Goal: Information Seeking & Learning: Learn about a topic

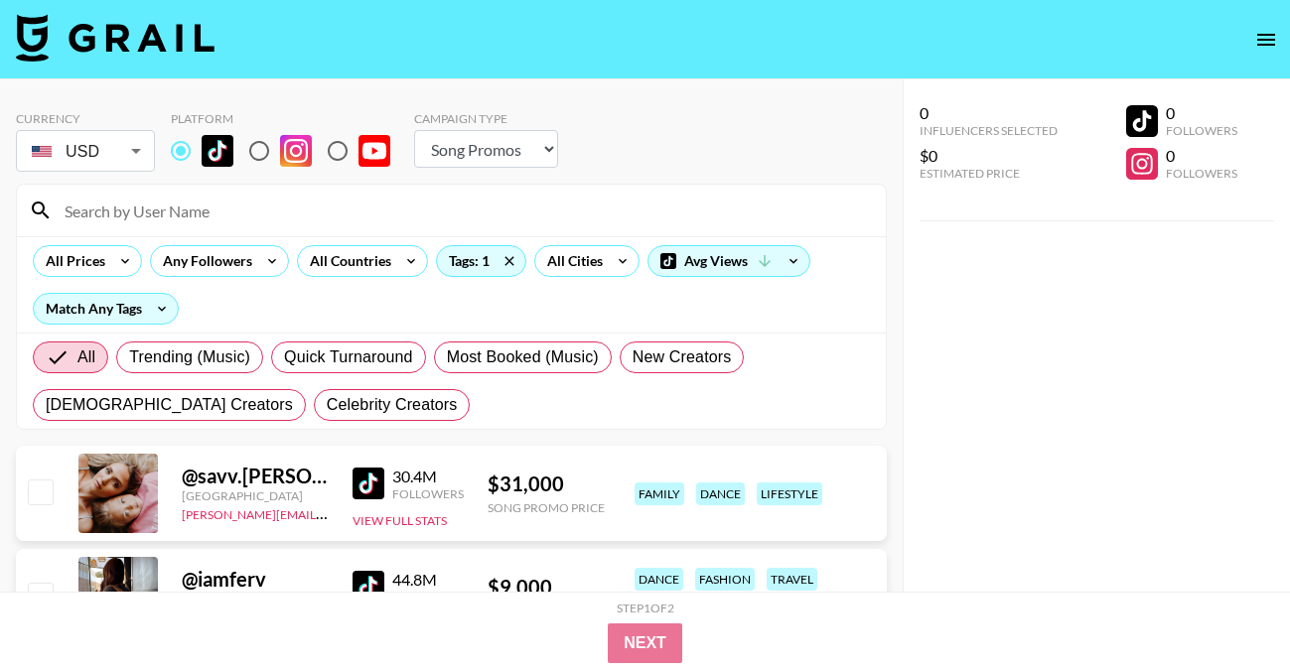
select select "Song"
click at [461, 259] on div "Tags: 1" at bounding box center [481, 261] width 88 height 30
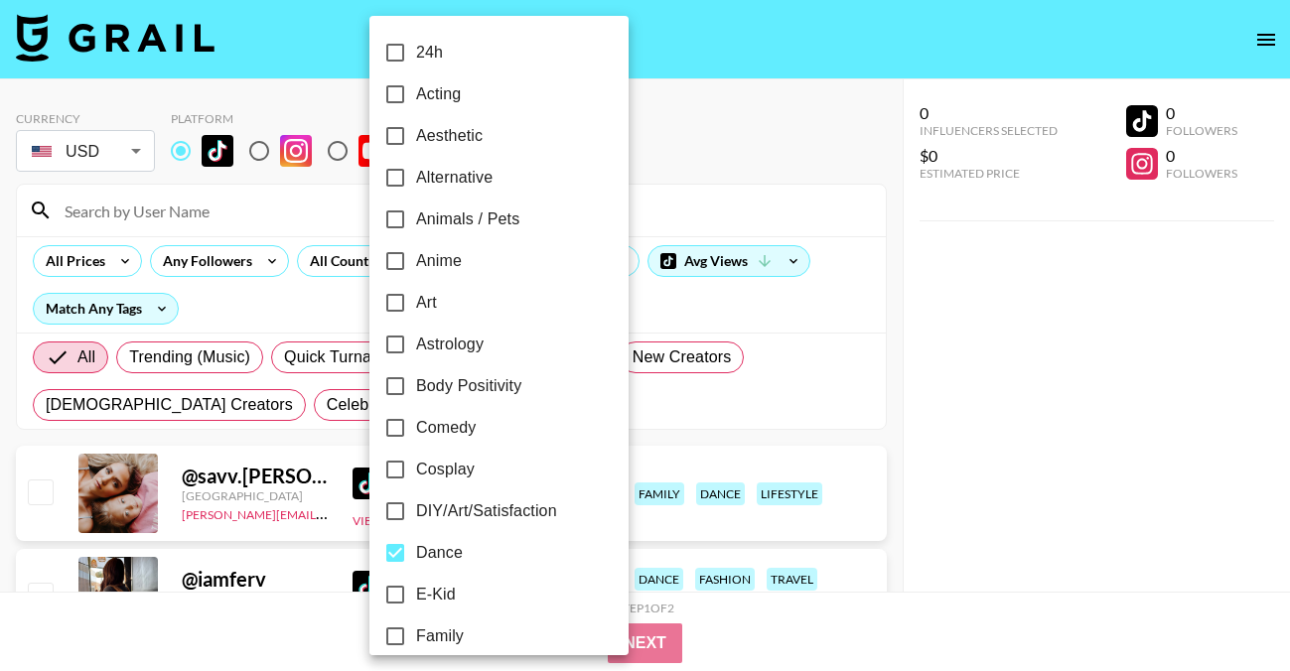
click at [395, 554] on input "Dance" at bounding box center [395, 553] width 42 height 42
checkbox input "false"
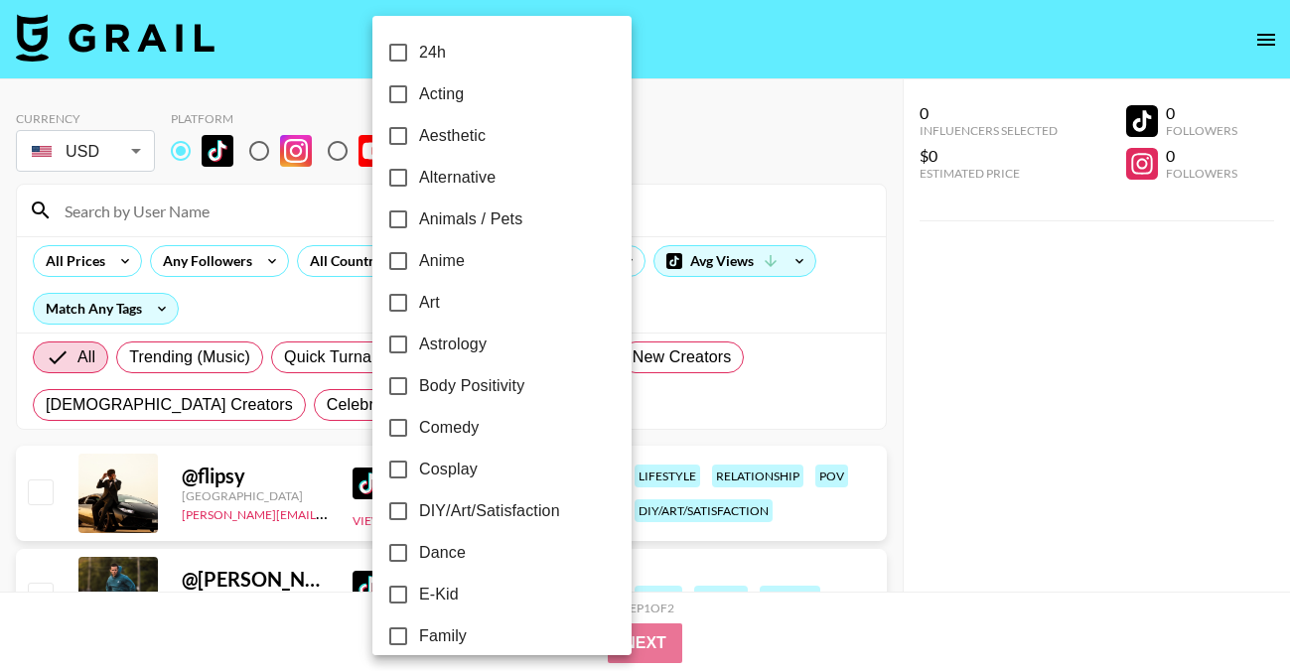
click at [469, 175] on span "Alternative" at bounding box center [457, 178] width 76 height 24
click at [419, 175] on input "Alternative" at bounding box center [398, 178] width 42 height 42
checkbox input "true"
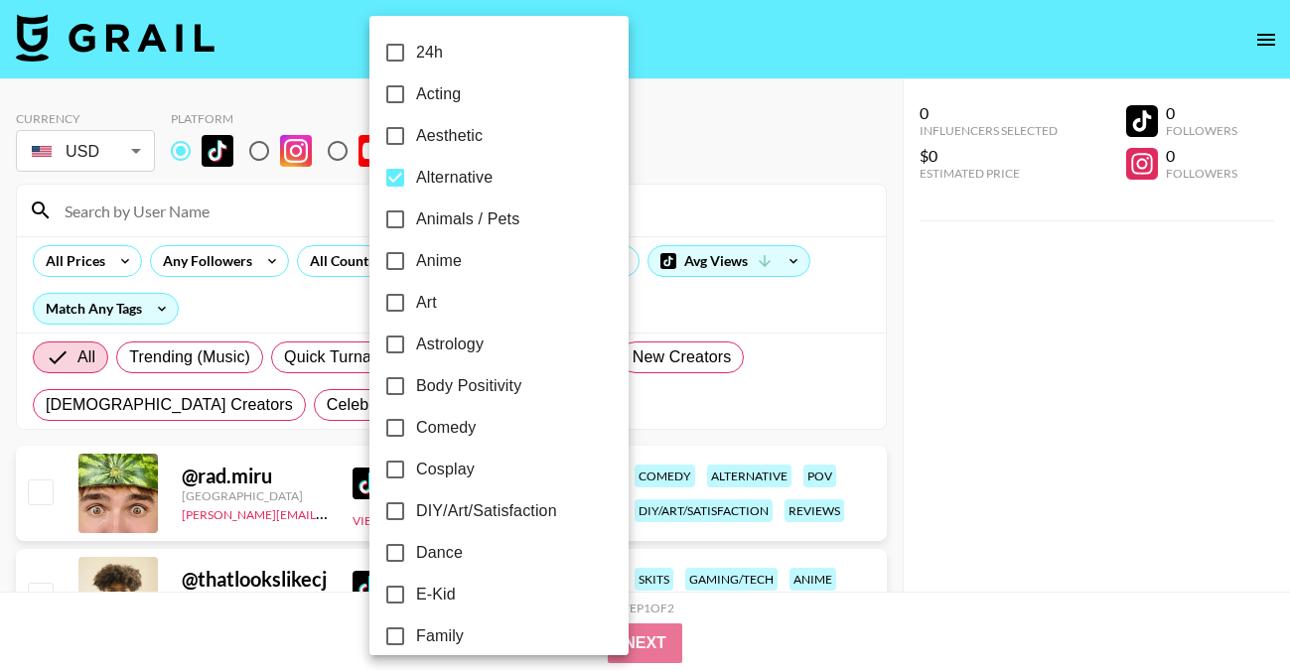
click at [720, 158] on div at bounding box center [645, 335] width 1290 height 671
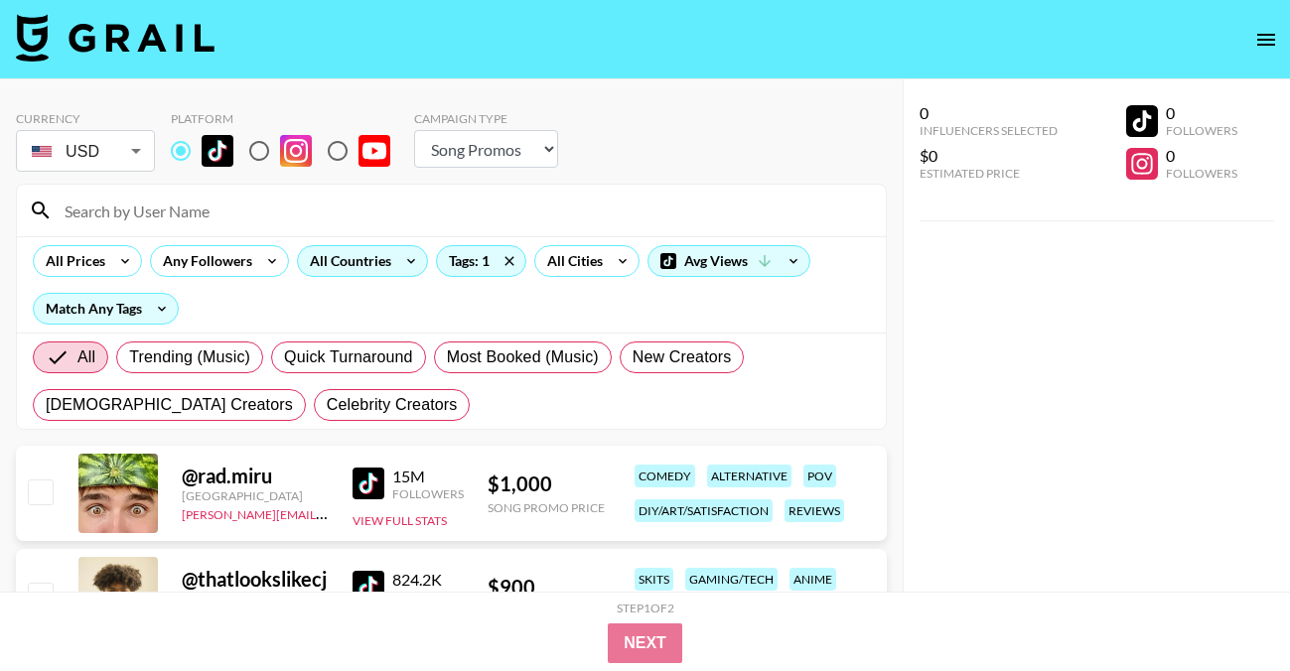
click at [355, 269] on div "All Countries" at bounding box center [346, 261] width 97 height 30
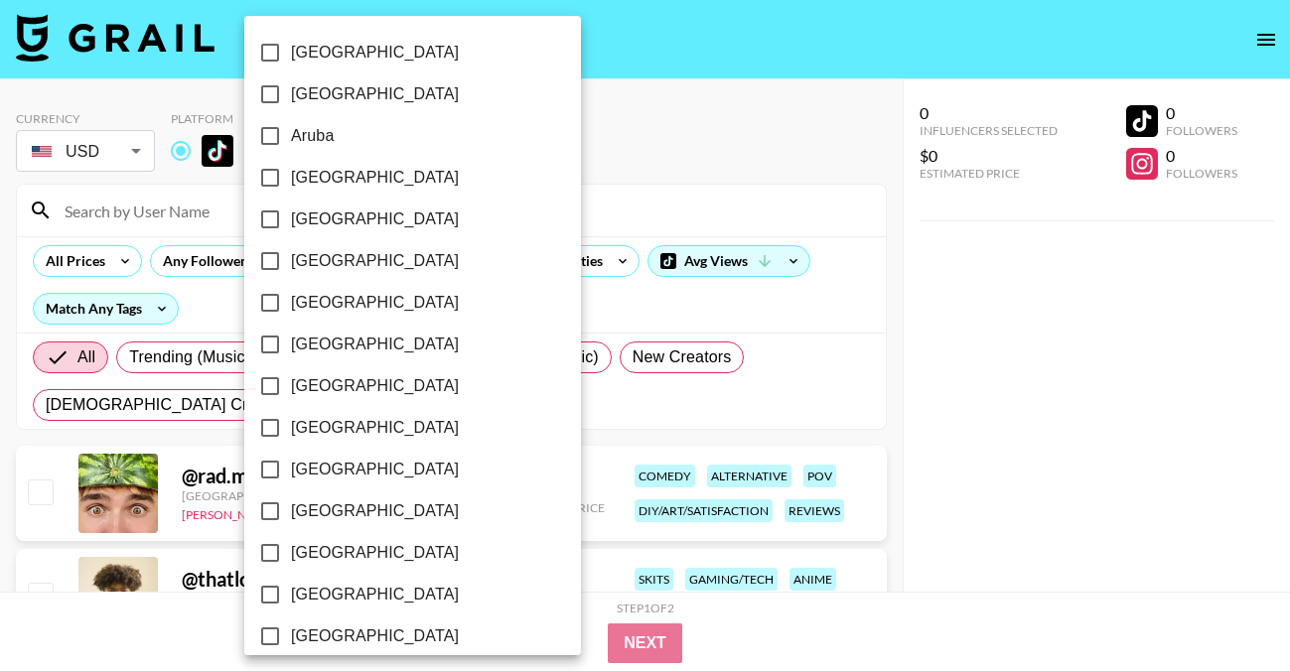
scroll to position [1644, 0]
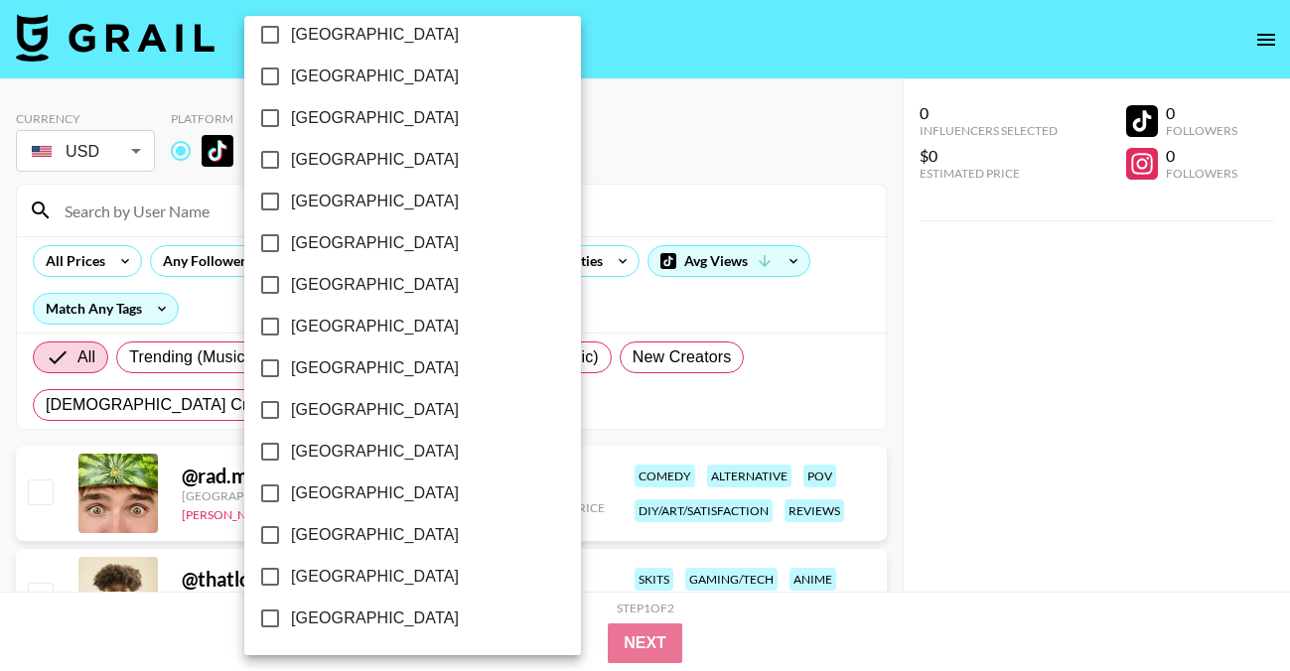
click at [337, 579] on span "[GEOGRAPHIC_DATA]" at bounding box center [375, 577] width 168 height 24
click at [291, 579] on input "[GEOGRAPHIC_DATA]" at bounding box center [270, 577] width 42 height 42
checkbox input "true"
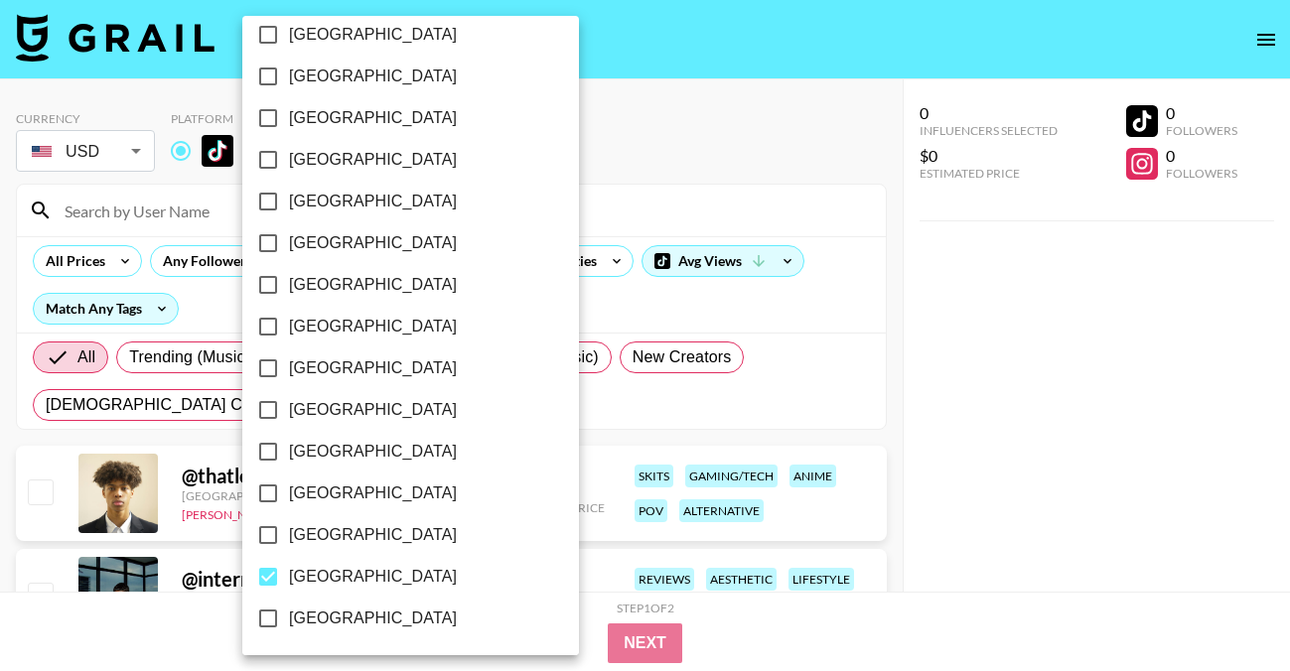
click at [652, 125] on div at bounding box center [645, 335] width 1290 height 671
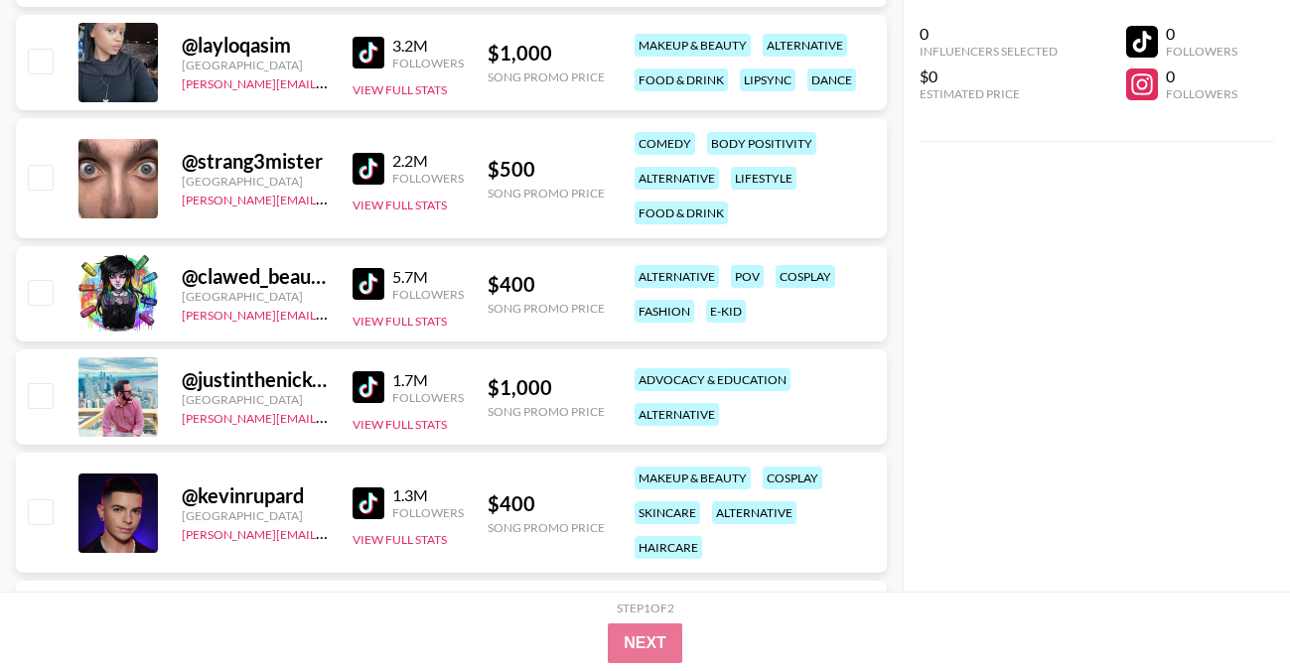
scroll to position [1779, 0]
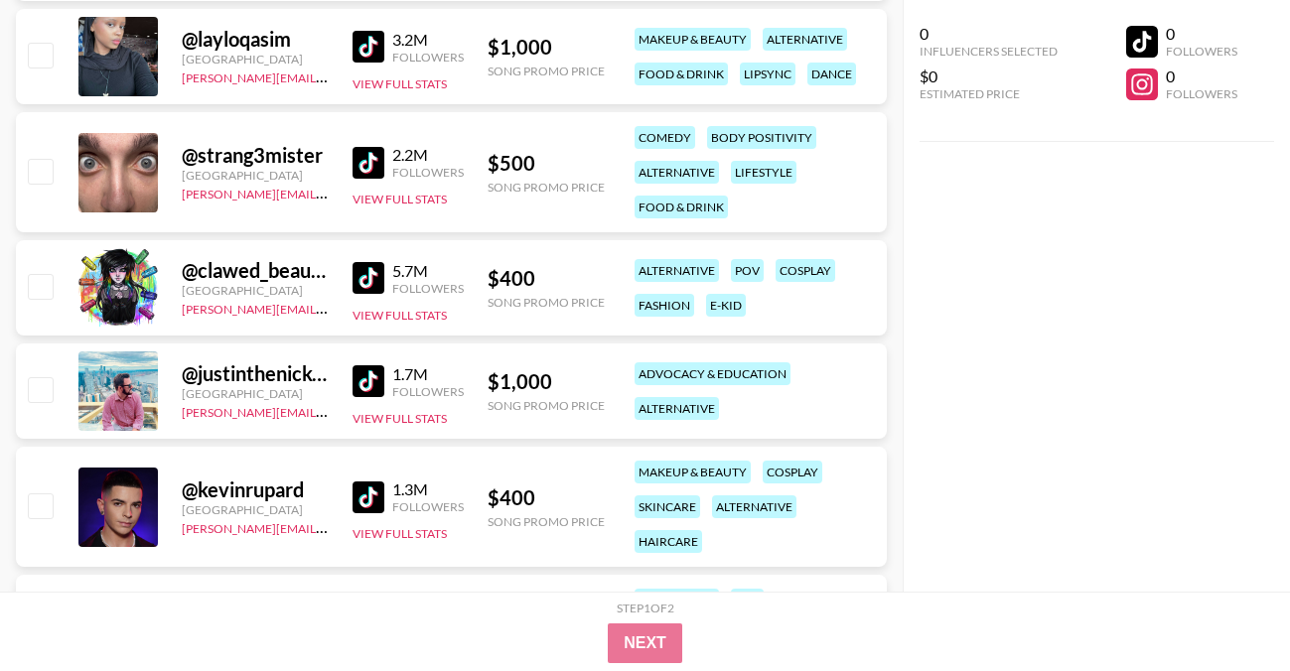
click at [361, 282] on img at bounding box center [368, 278] width 32 height 32
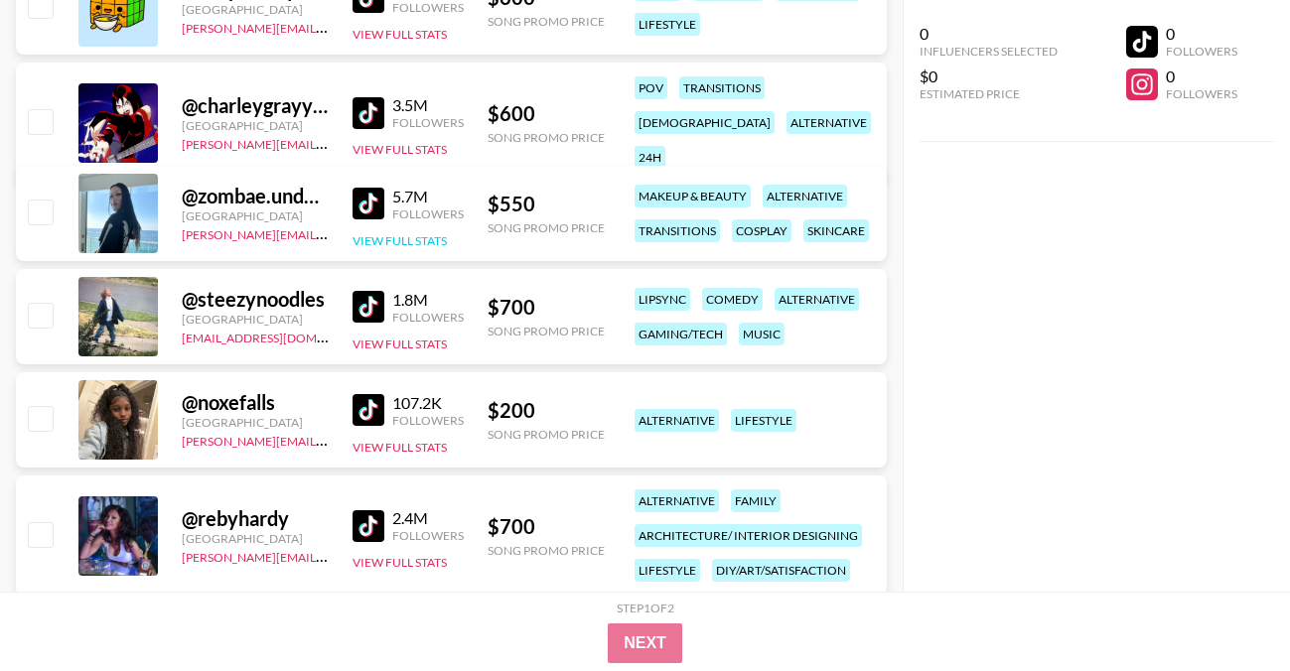
scroll to position [2612, 0]
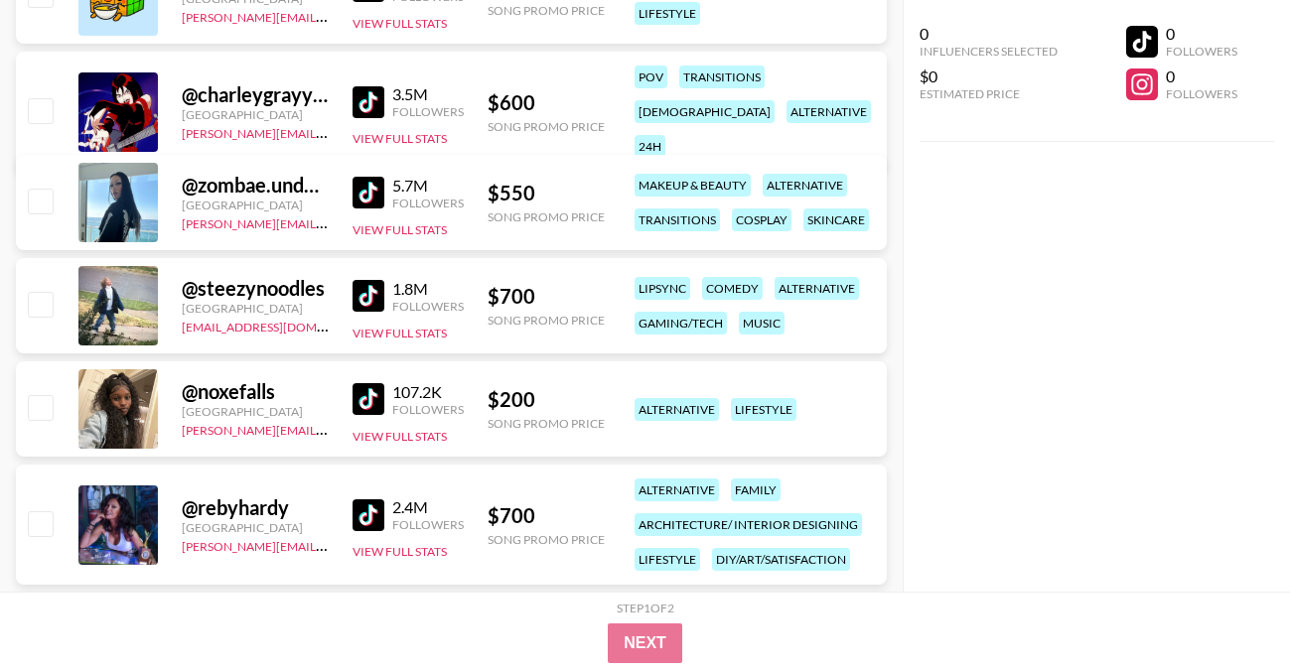
click at [370, 401] on img at bounding box center [368, 399] width 32 height 32
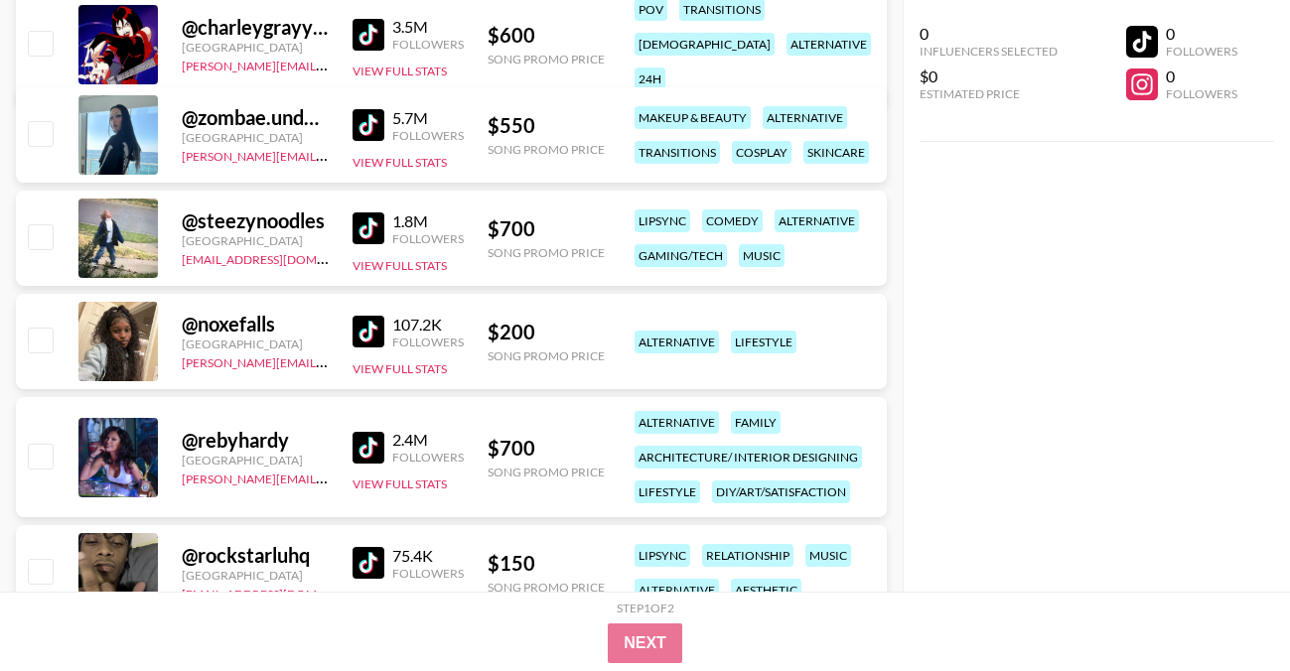
scroll to position [2684, 0]
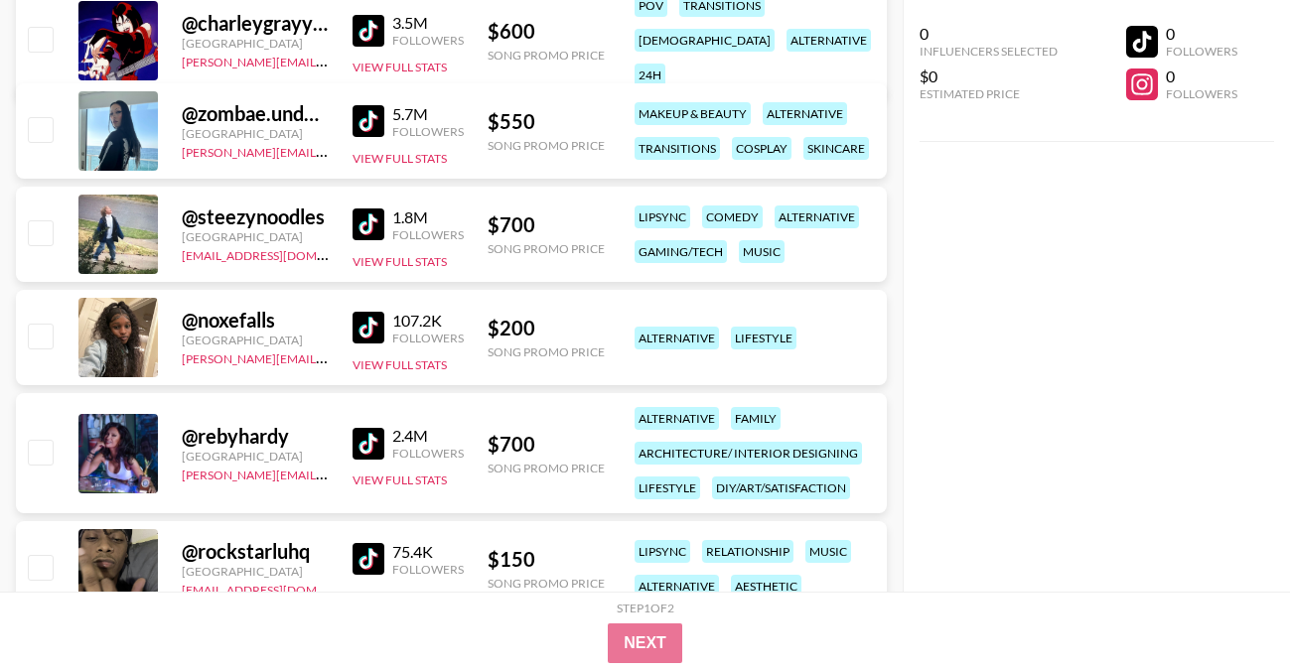
click at [356, 437] on img at bounding box center [368, 444] width 32 height 32
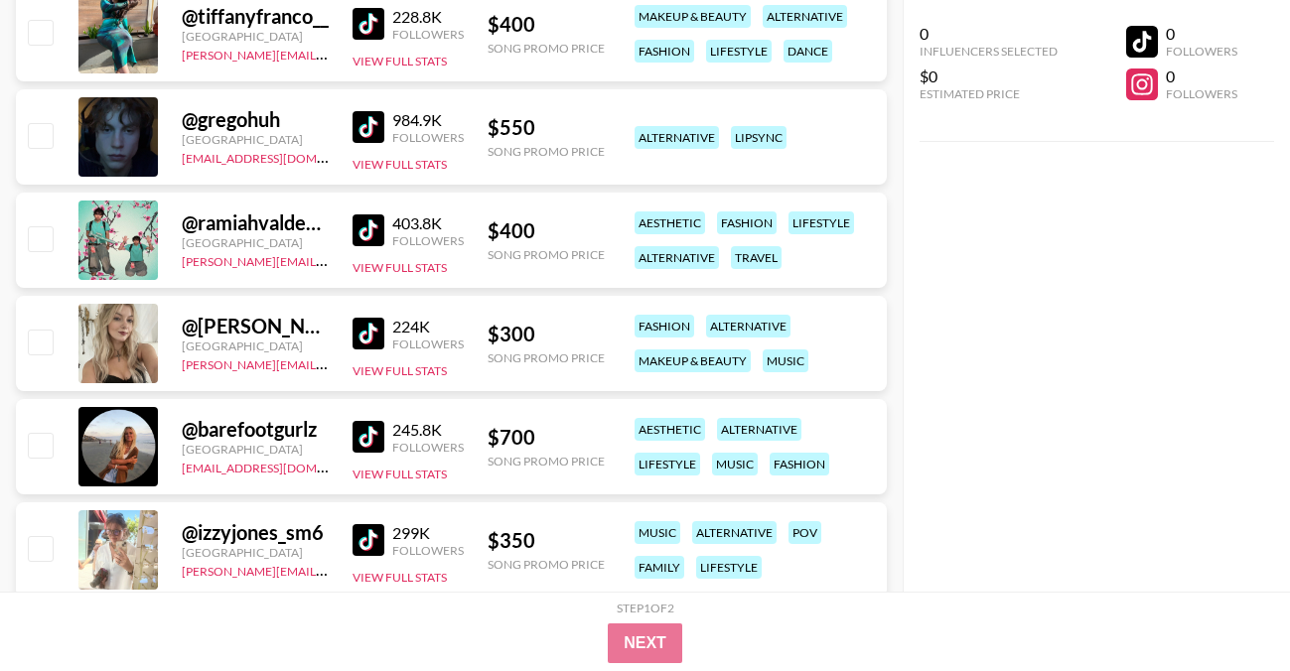
scroll to position [4515, 0]
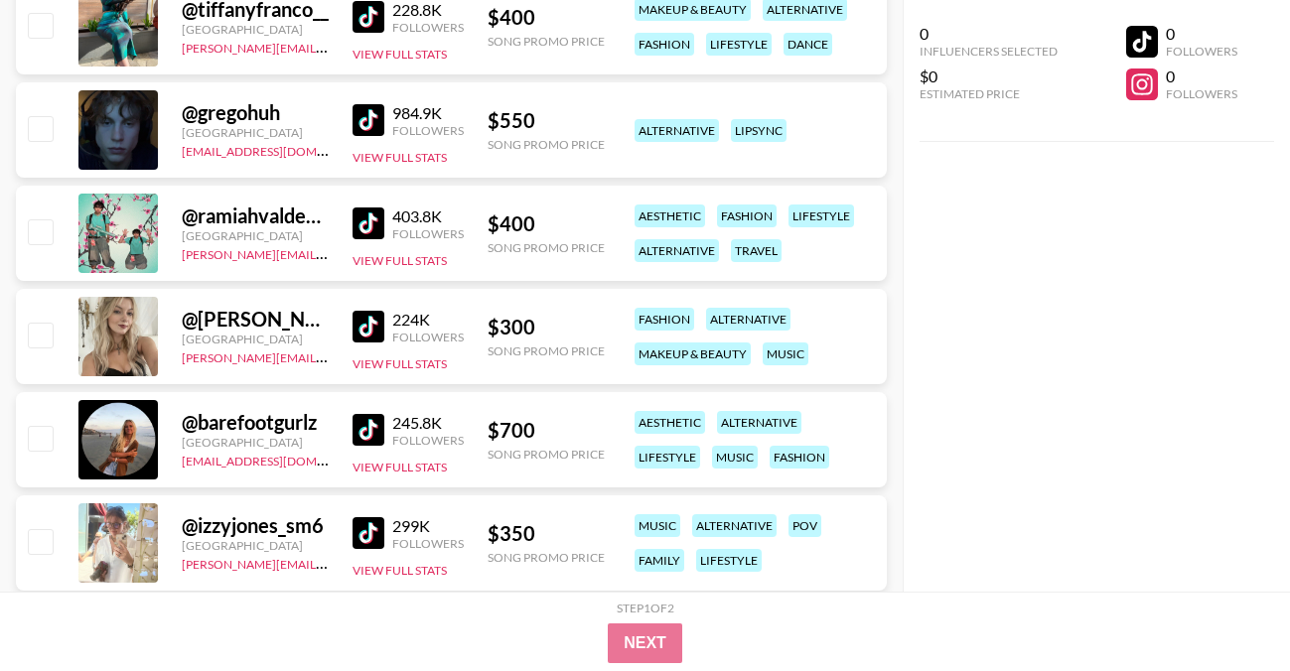
click at [358, 338] on img at bounding box center [368, 327] width 32 height 32
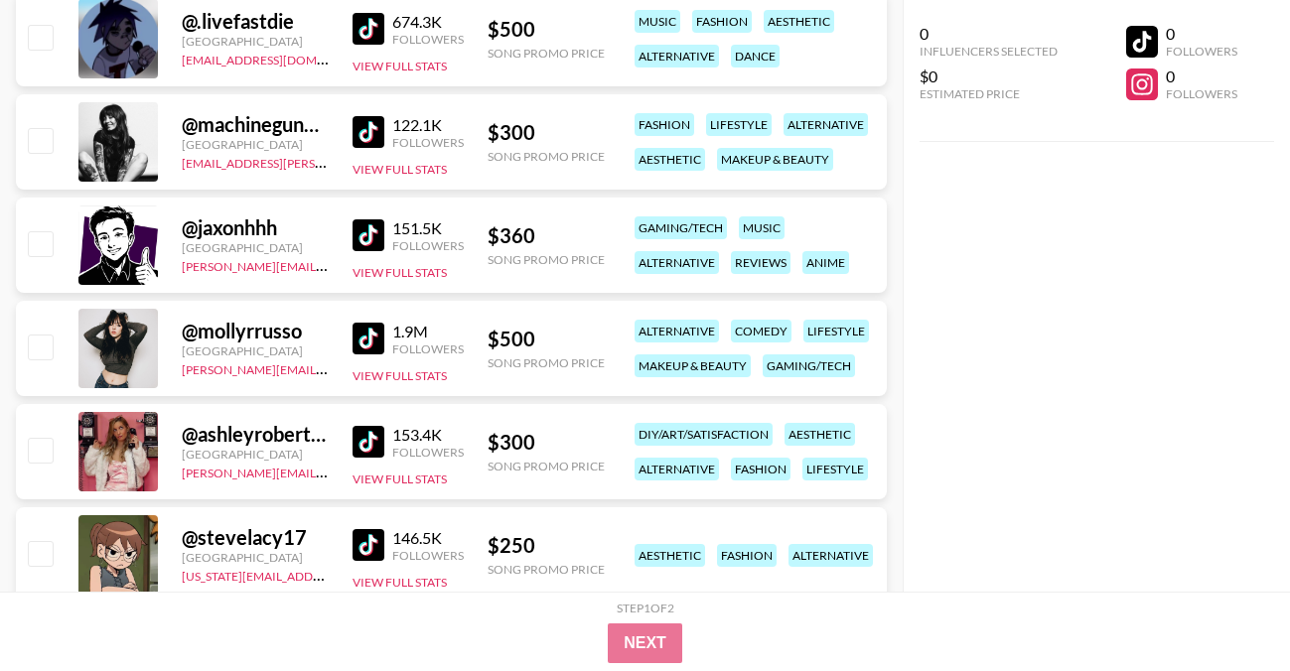
scroll to position [5376, 0]
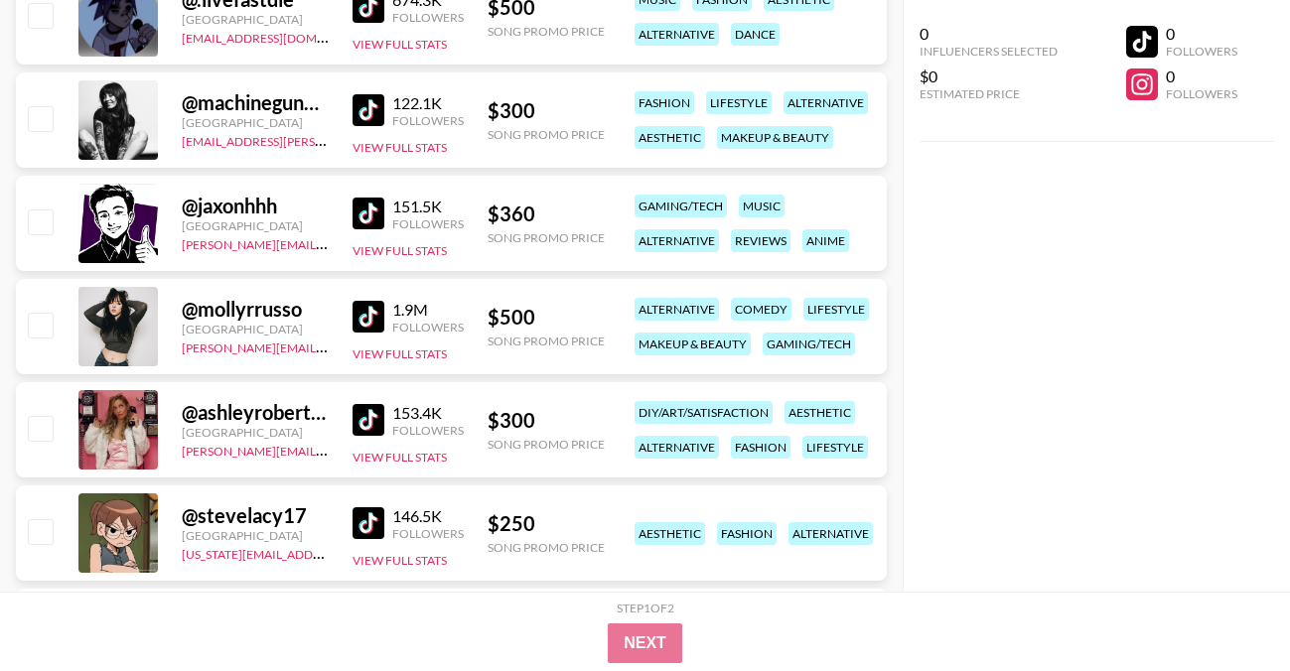
click at [367, 319] on img at bounding box center [368, 317] width 32 height 32
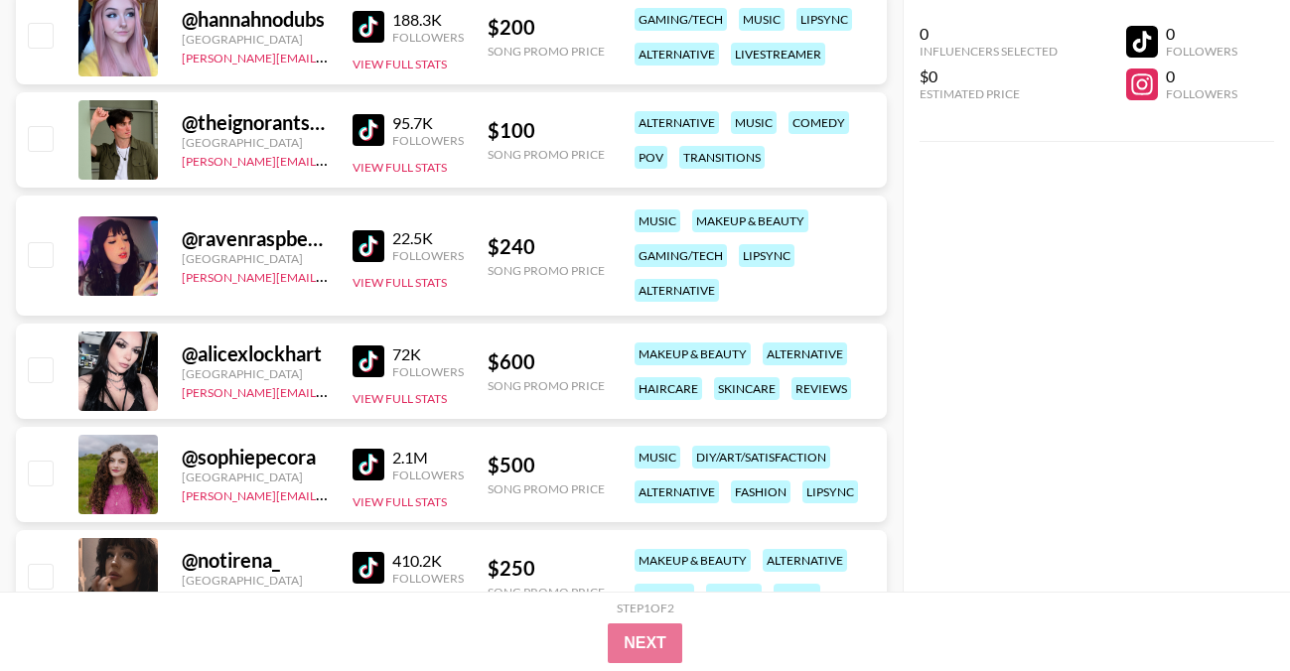
scroll to position [5984, 0]
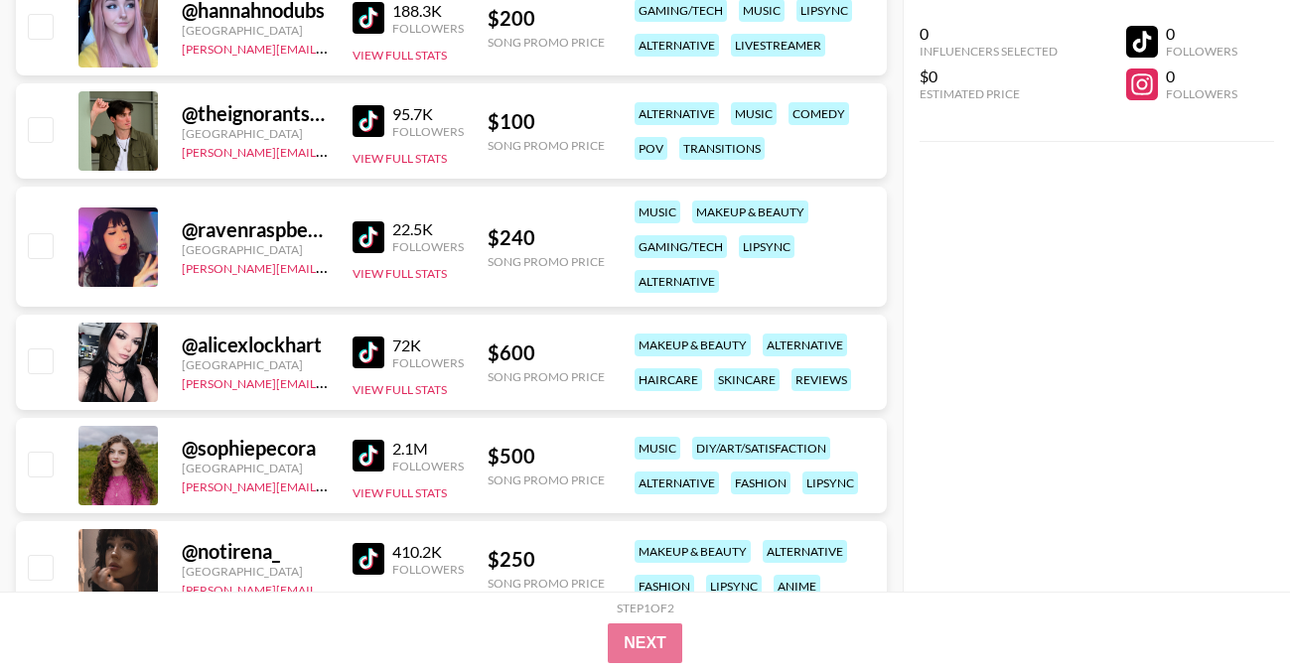
click at [374, 352] on img at bounding box center [368, 353] width 32 height 32
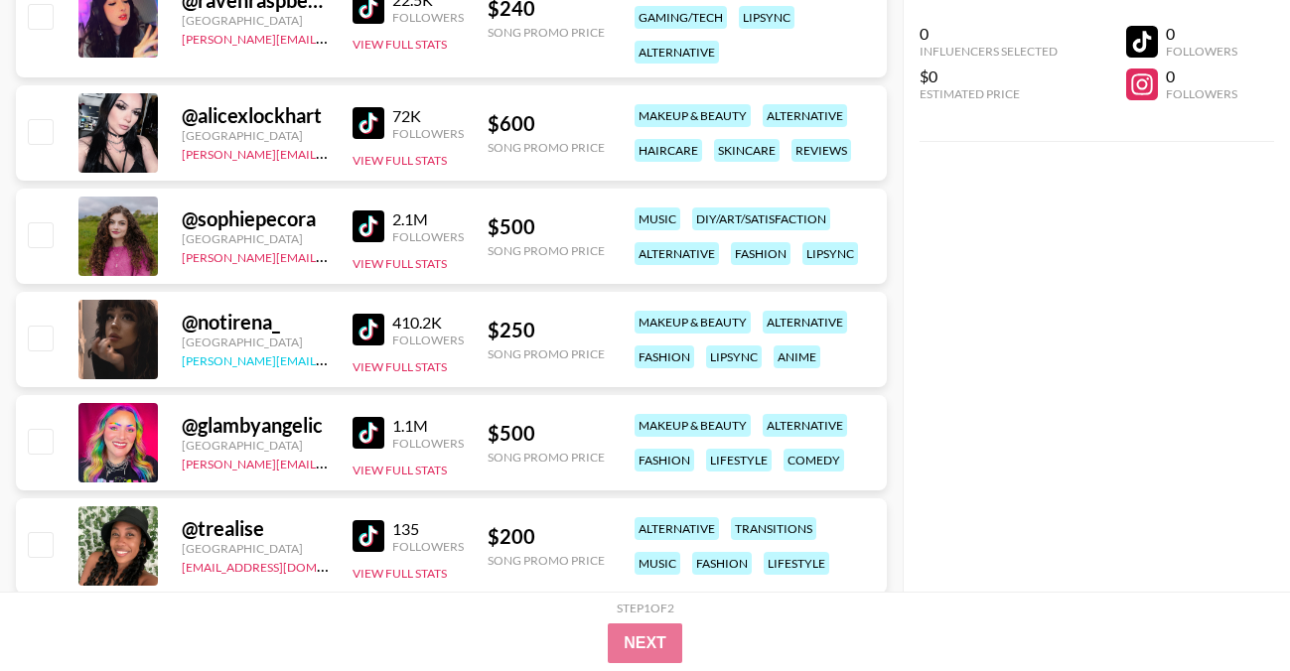
scroll to position [6217, 0]
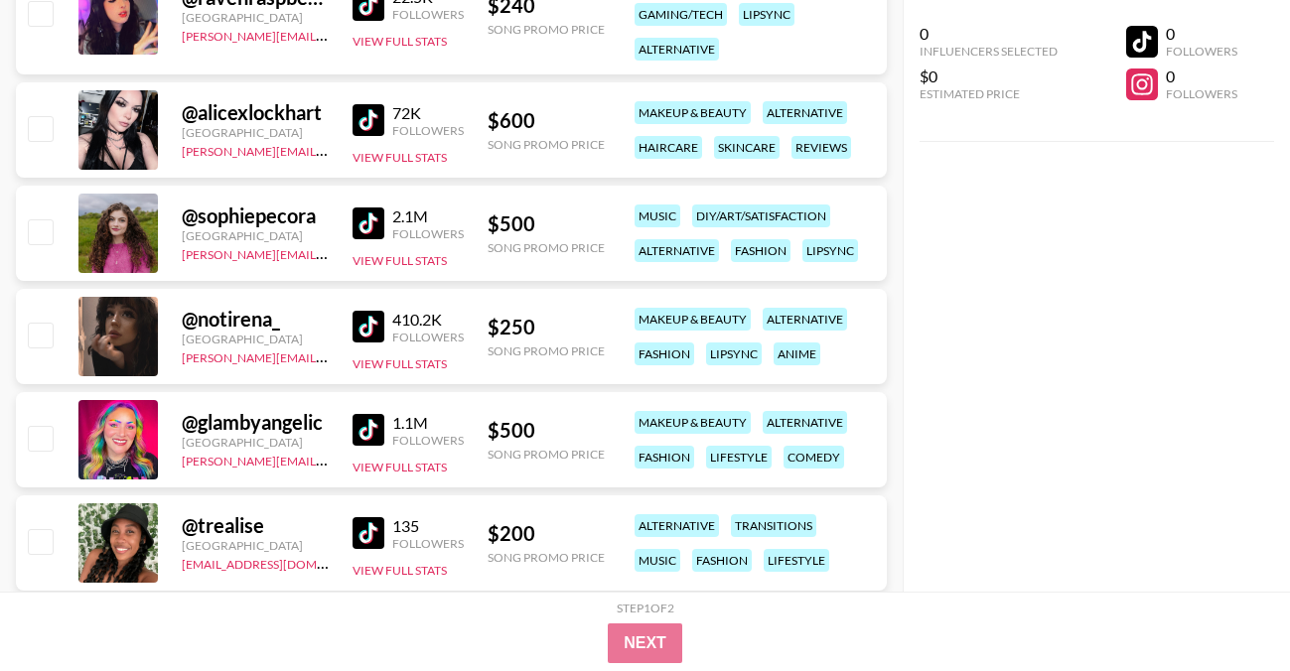
click at [373, 322] on img at bounding box center [368, 327] width 32 height 32
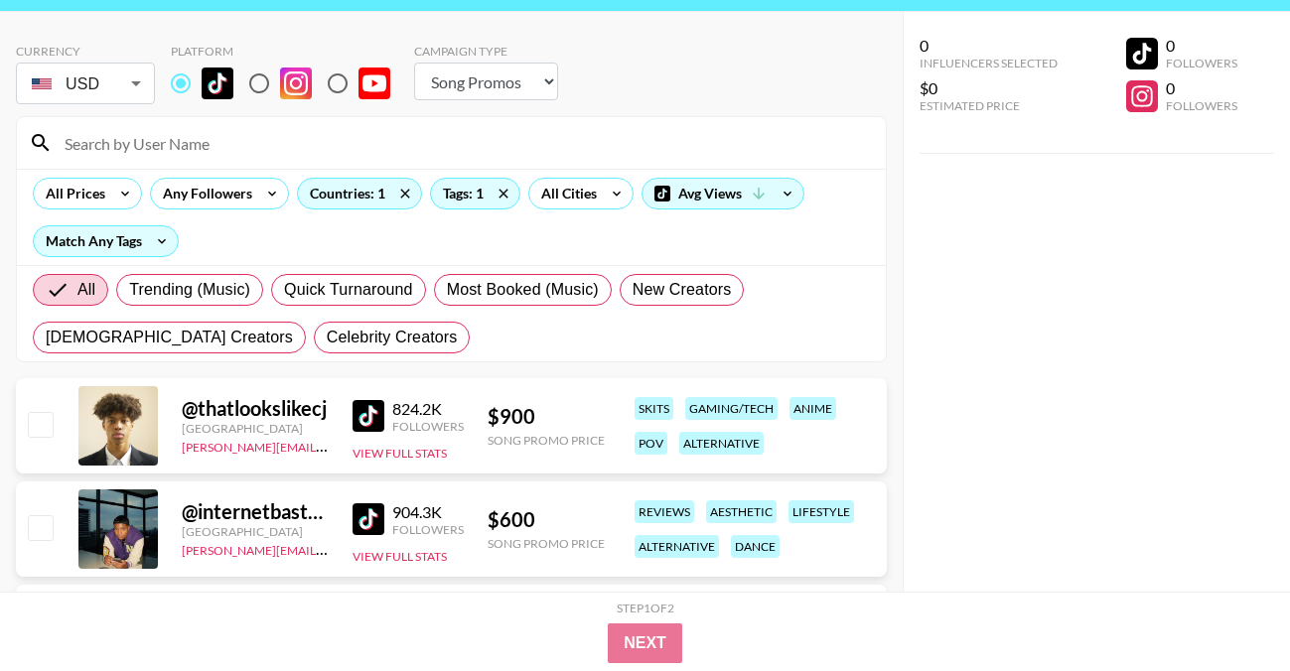
scroll to position [0, 0]
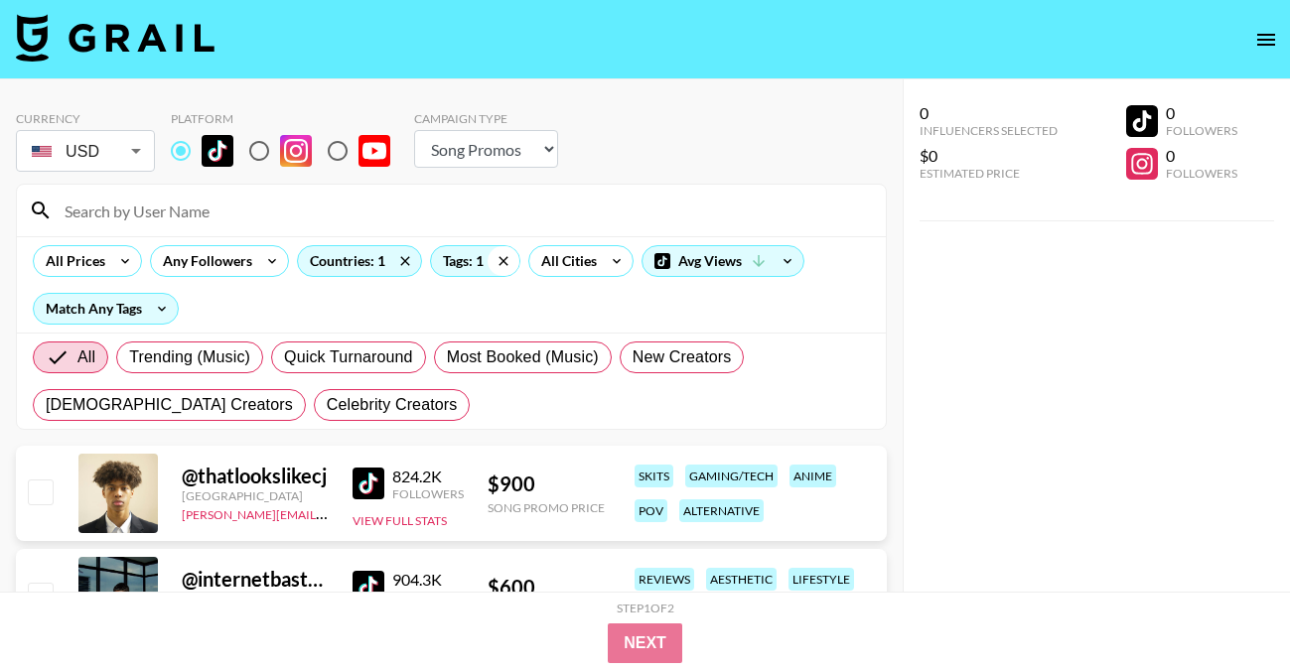
click at [496, 261] on icon at bounding box center [504, 261] width 32 height 30
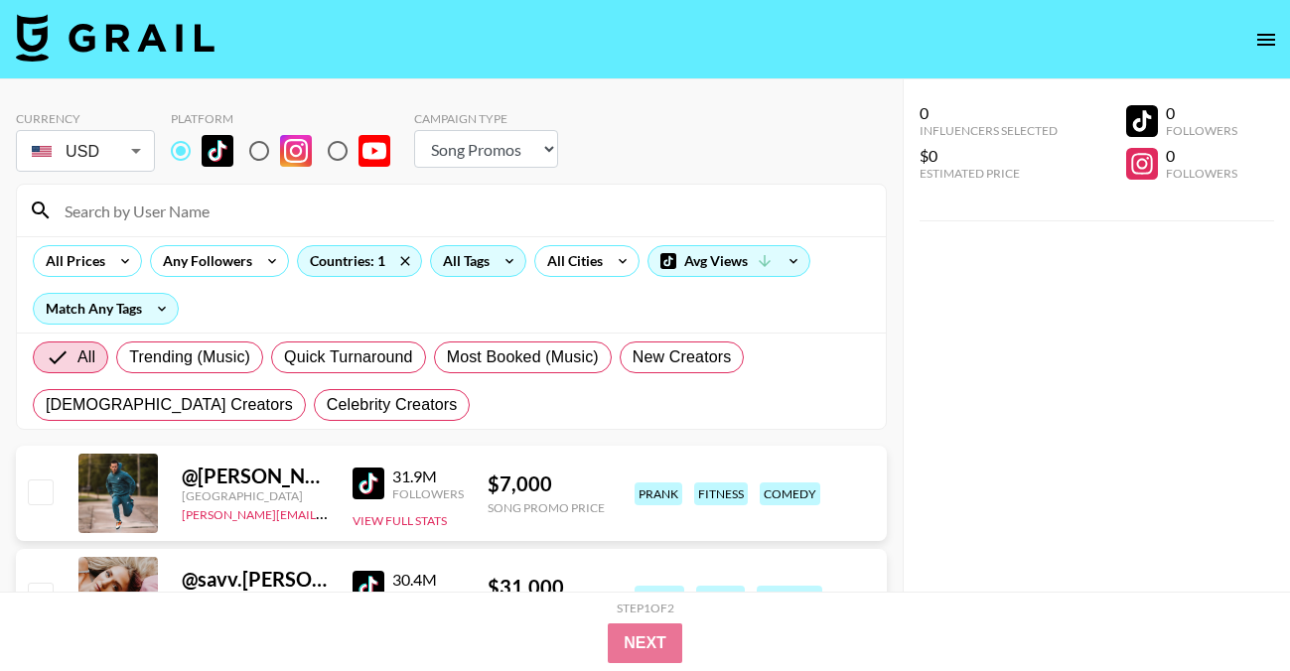
click at [467, 260] on div "All Tags" at bounding box center [462, 261] width 63 height 30
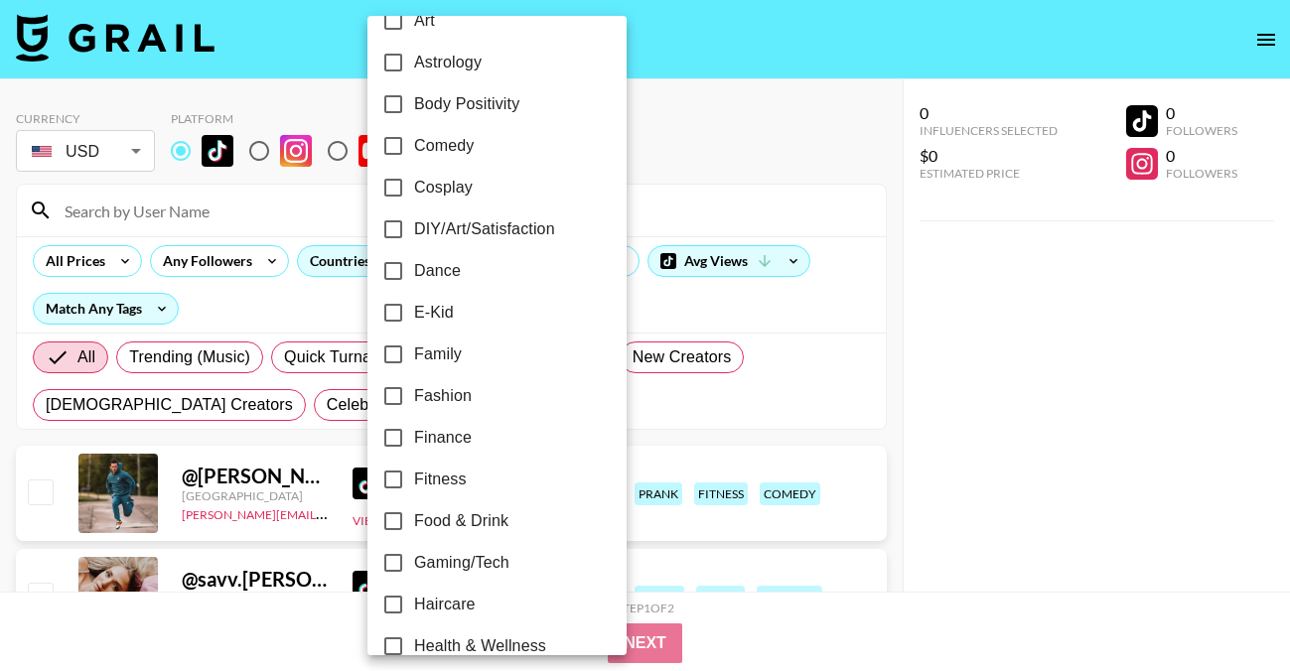
scroll to position [283, 0]
click at [458, 312] on label "E-Kid" at bounding box center [483, 312] width 222 height 42
click at [414, 312] on input "E-Kid" at bounding box center [393, 312] width 42 height 42
checkbox input "true"
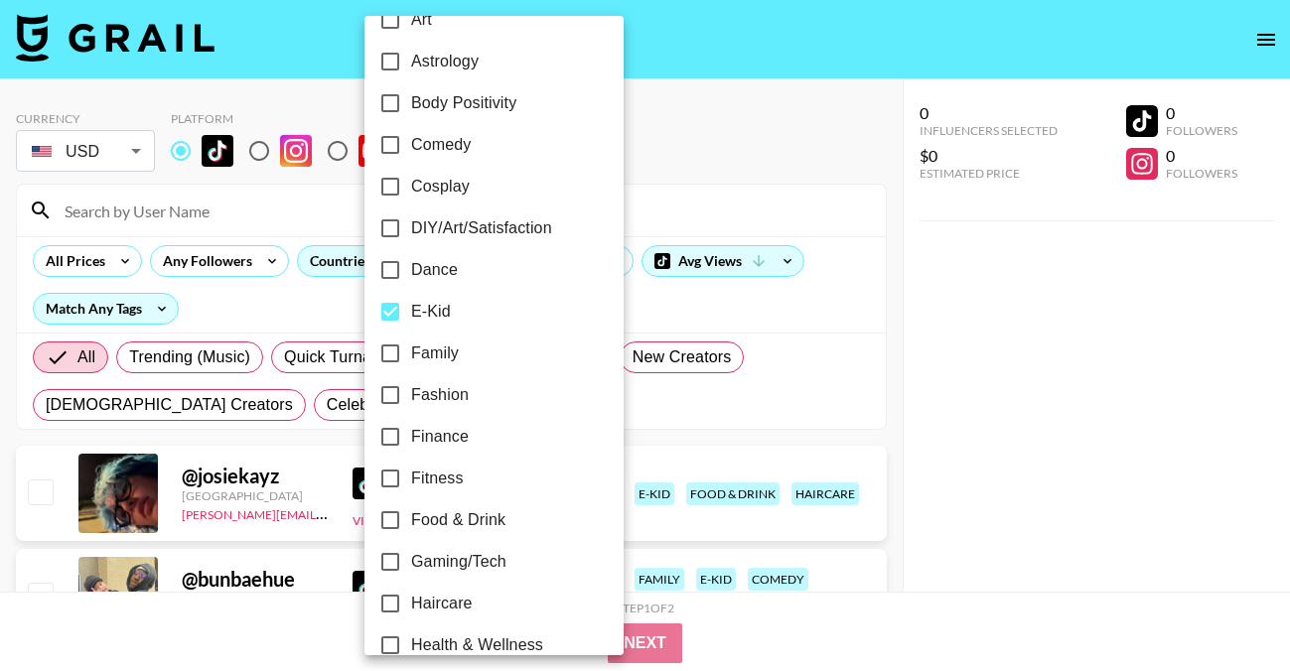
click at [643, 124] on div at bounding box center [645, 335] width 1290 height 671
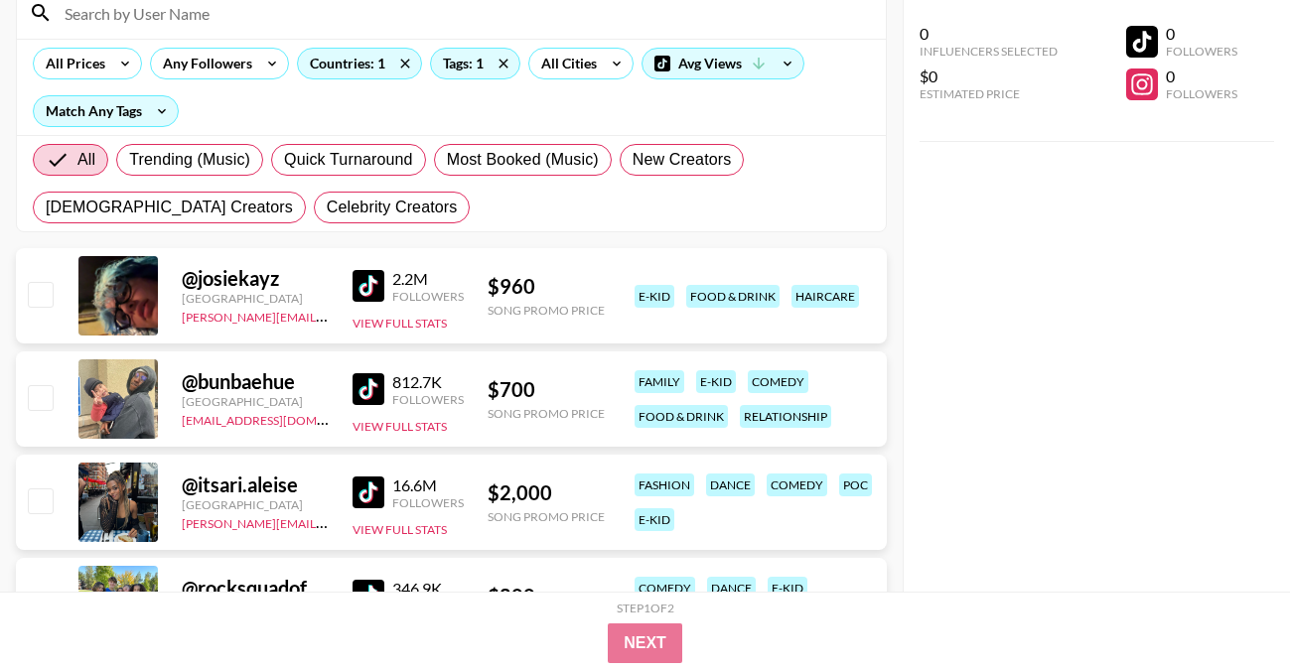
scroll to position [210, 0]
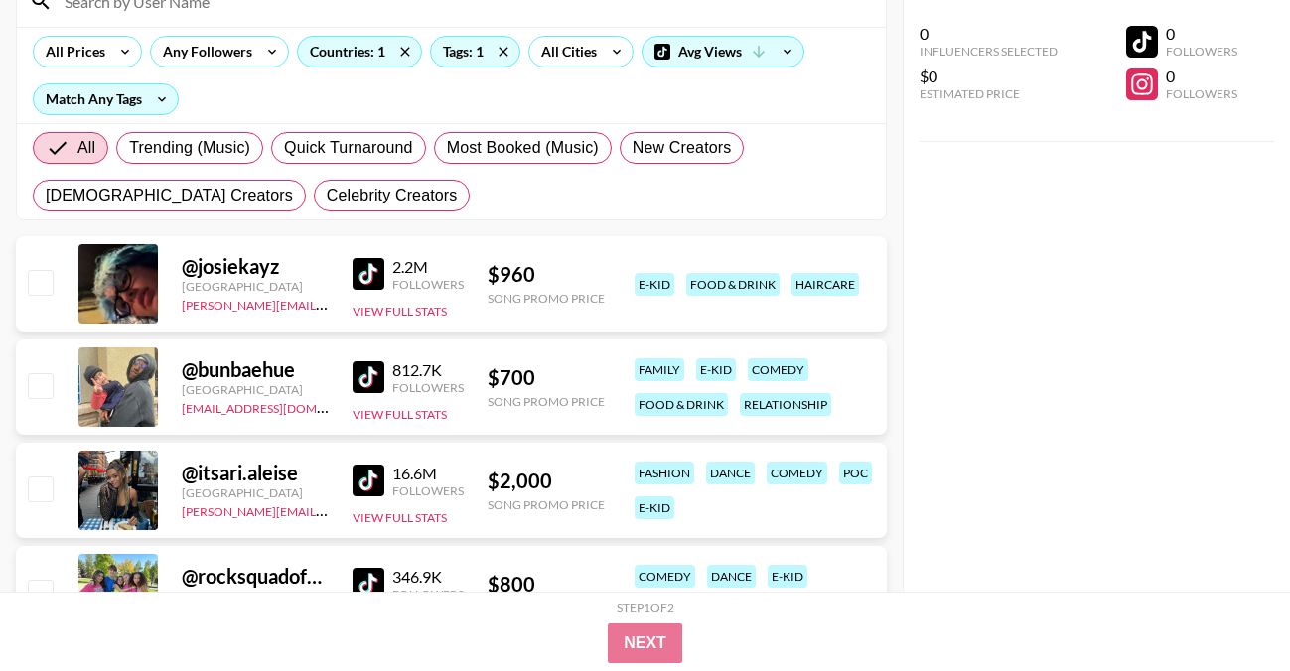
click at [371, 272] on img at bounding box center [368, 274] width 32 height 32
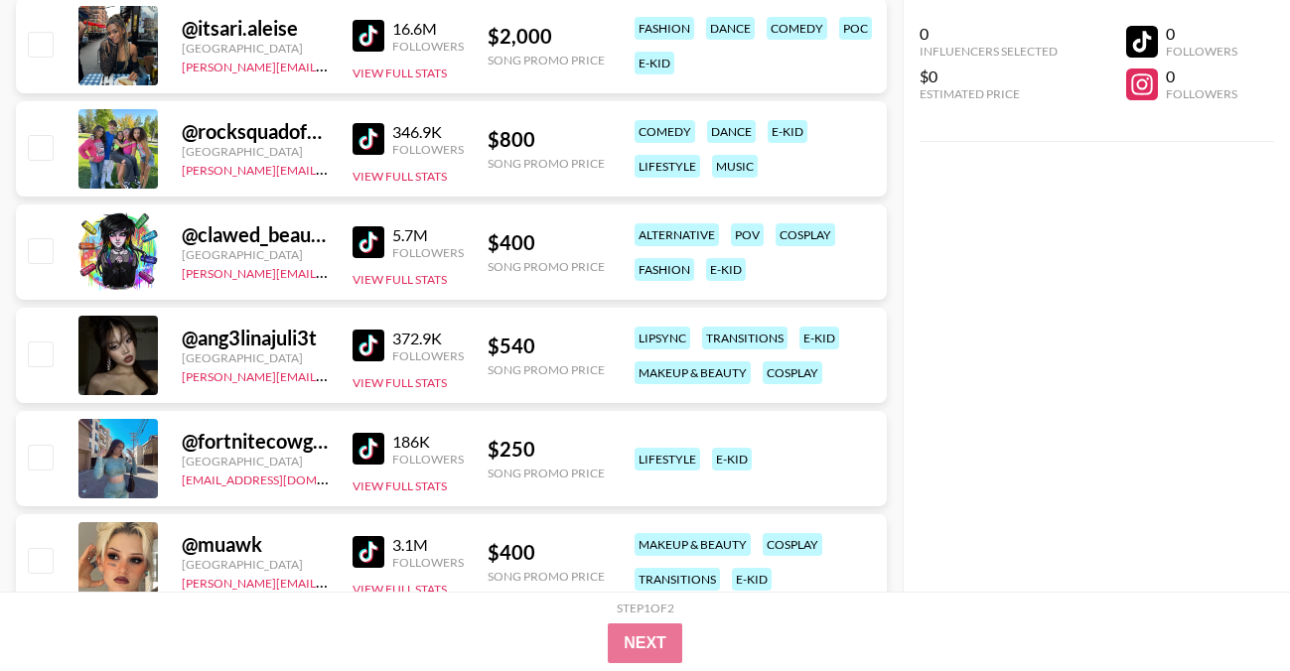
scroll to position [655, 0]
click at [372, 331] on img at bounding box center [368, 345] width 32 height 32
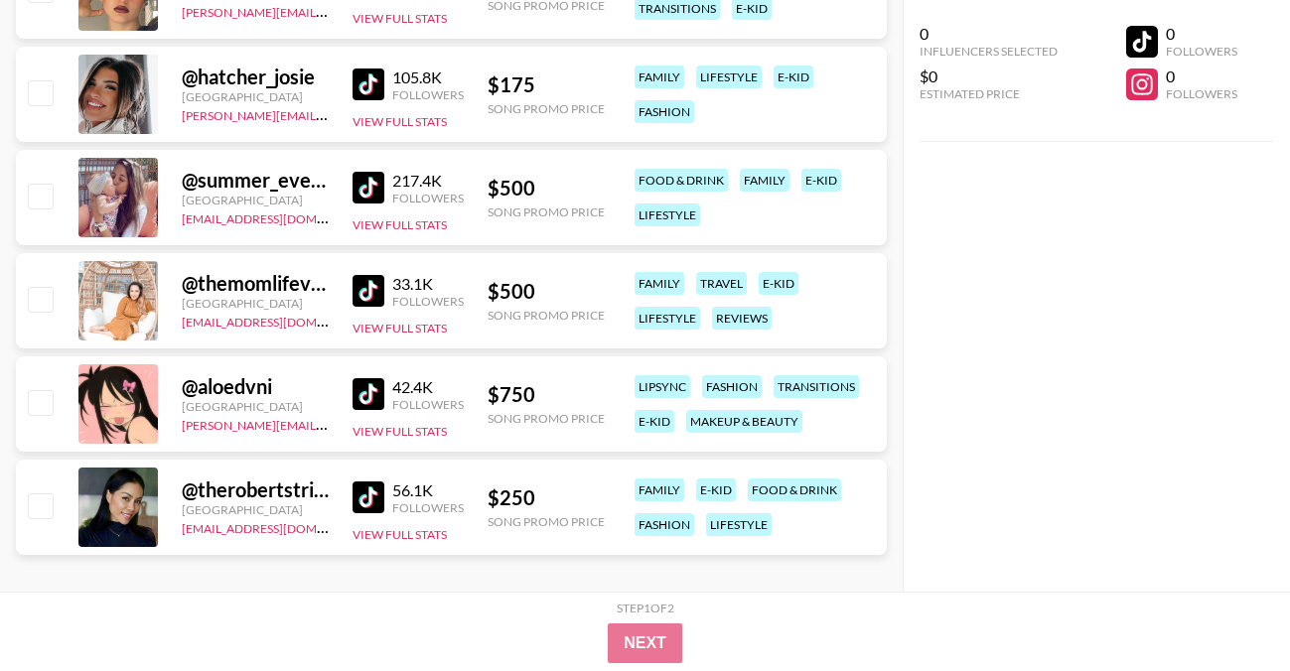
scroll to position [1244, 0]
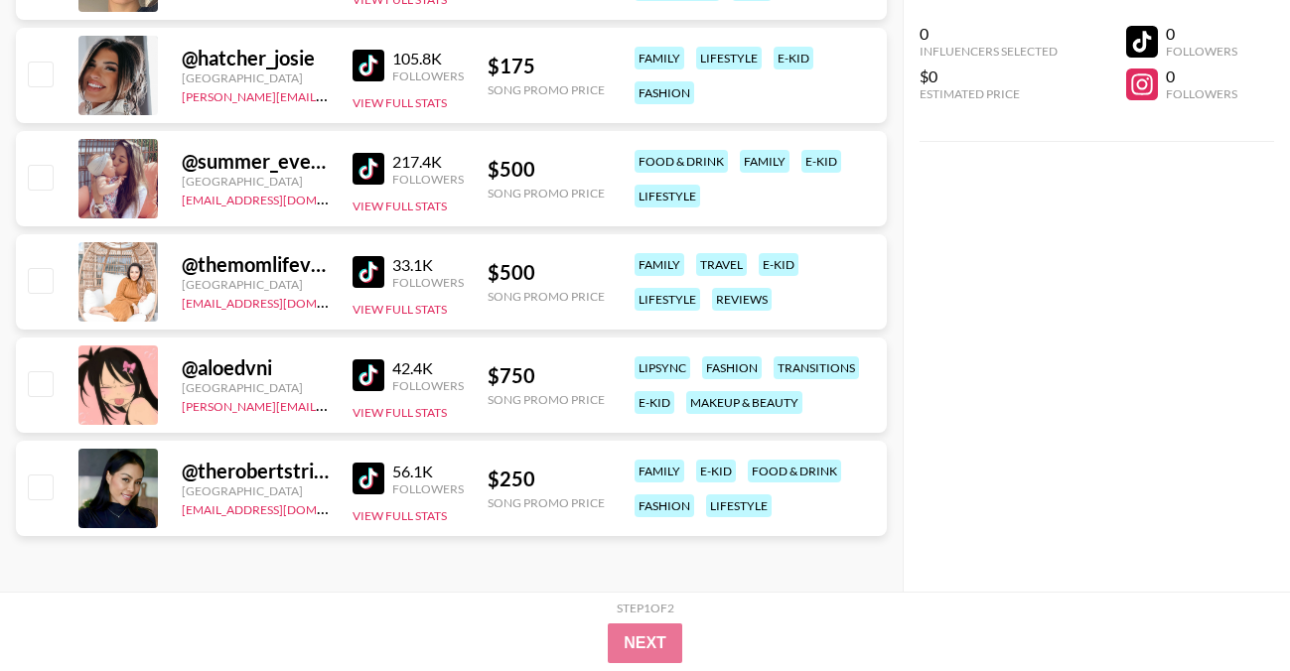
click at [362, 370] on img at bounding box center [368, 375] width 32 height 32
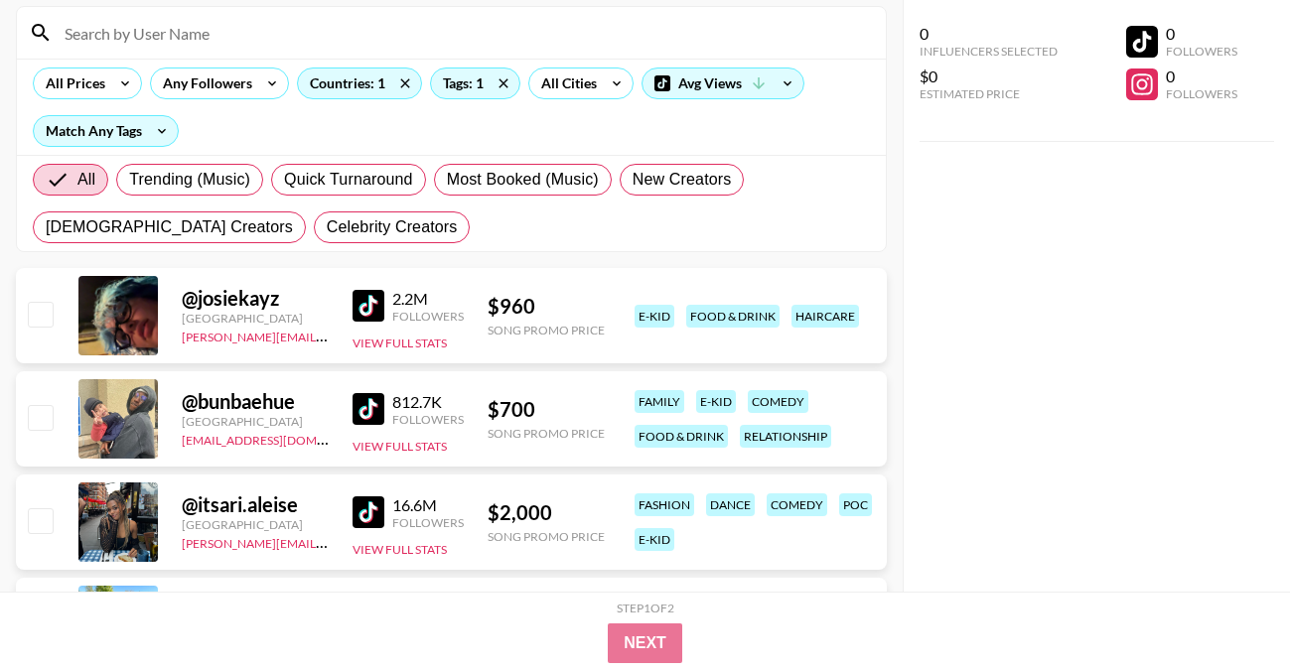
scroll to position [0, 0]
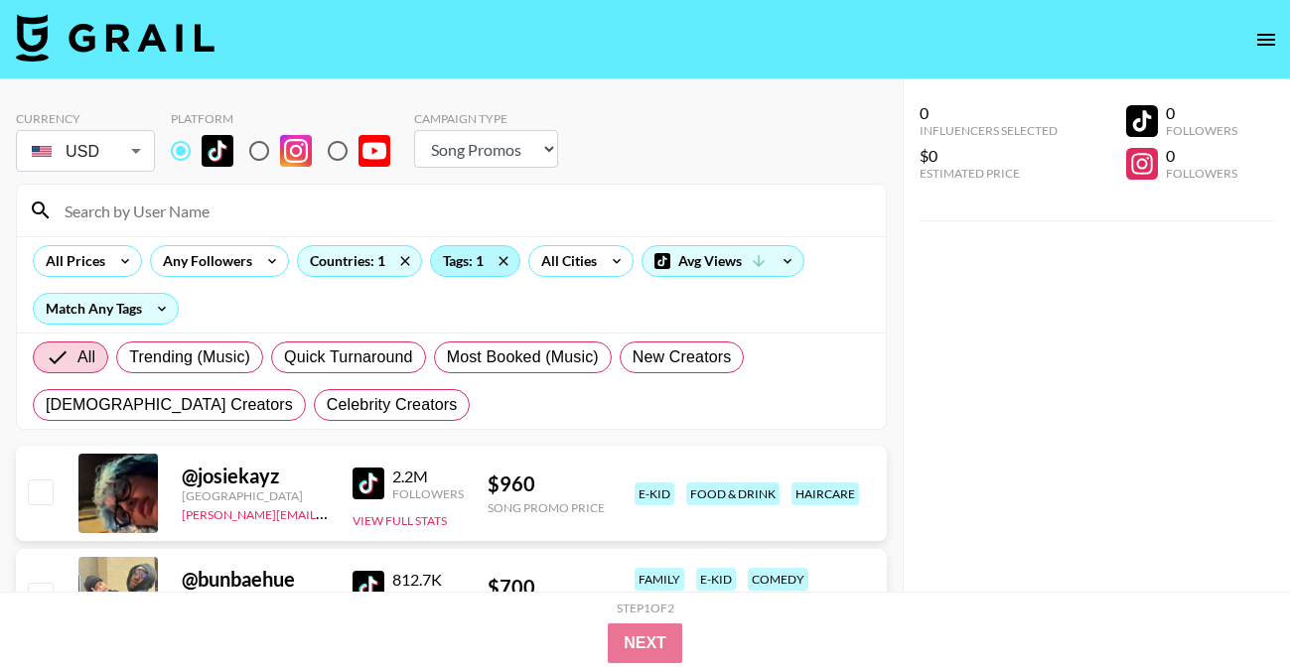
click at [467, 265] on div "Tags: 1" at bounding box center [475, 261] width 88 height 30
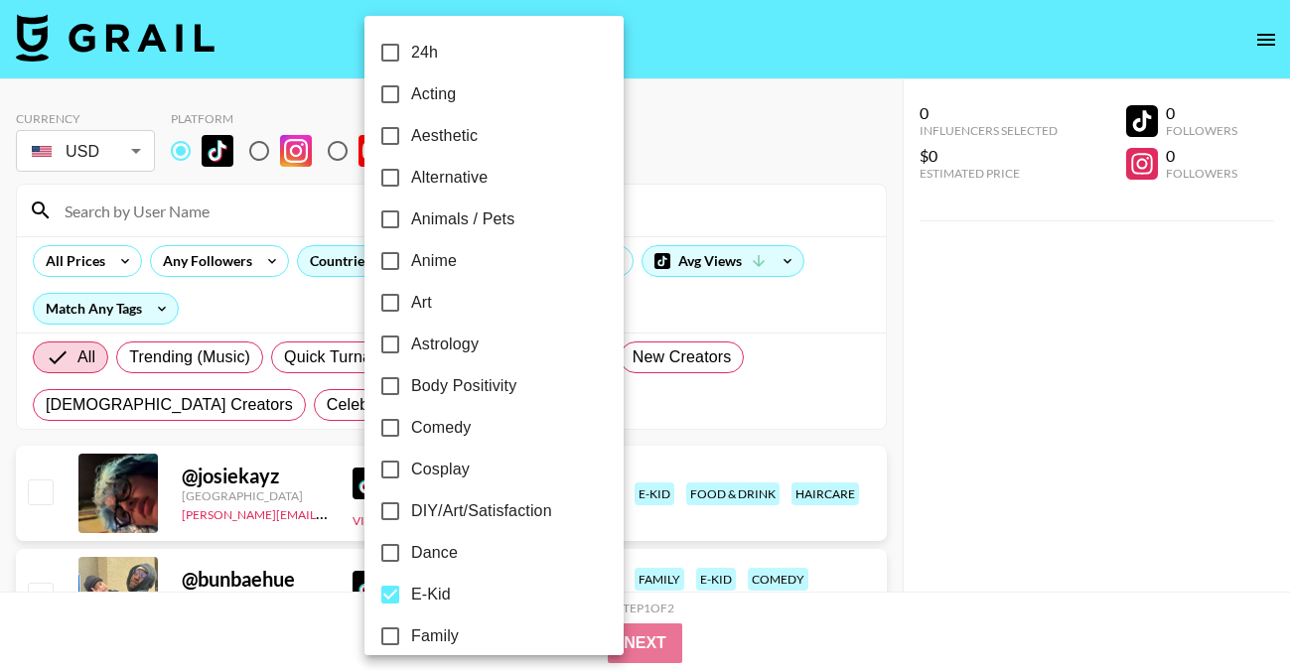
click at [451, 140] on span "Aesthetic" at bounding box center [444, 136] width 67 height 24
click at [411, 140] on input "Aesthetic" at bounding box center [390, 136] width 42 height 42
checkbox input "true"
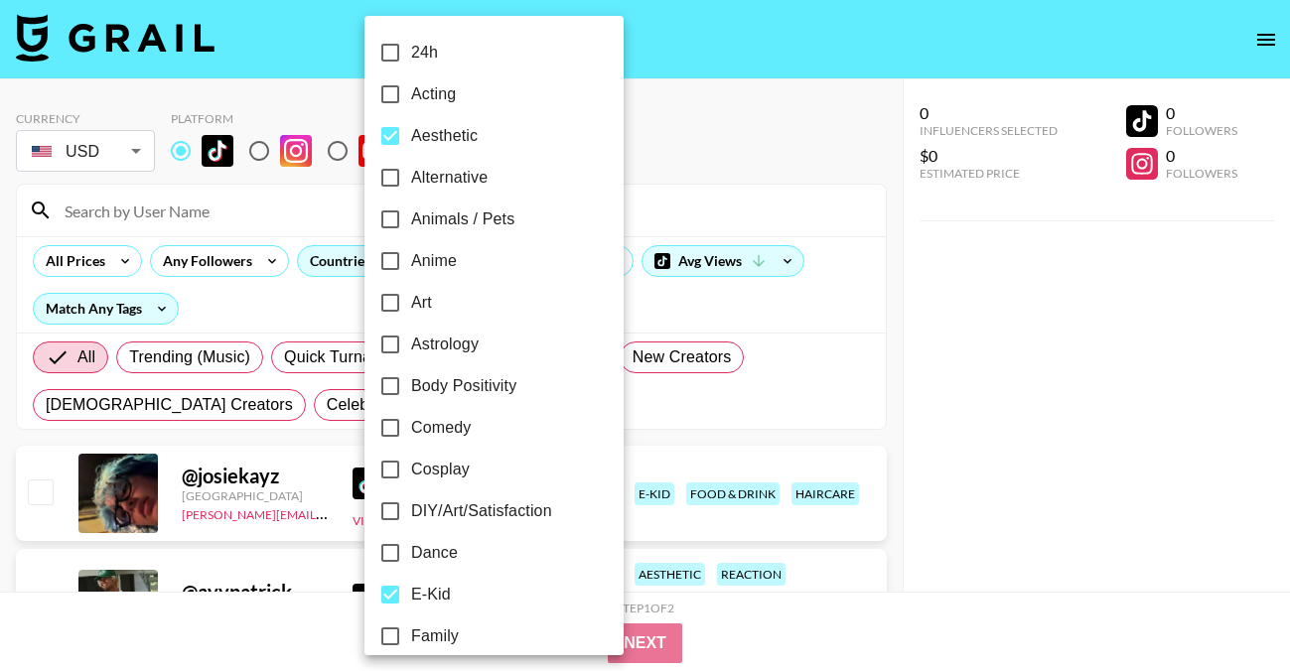
click at [391, 599] on input "E-Kid" at bounding box center [390, 595] width 42 height 42
checkbox input "false"
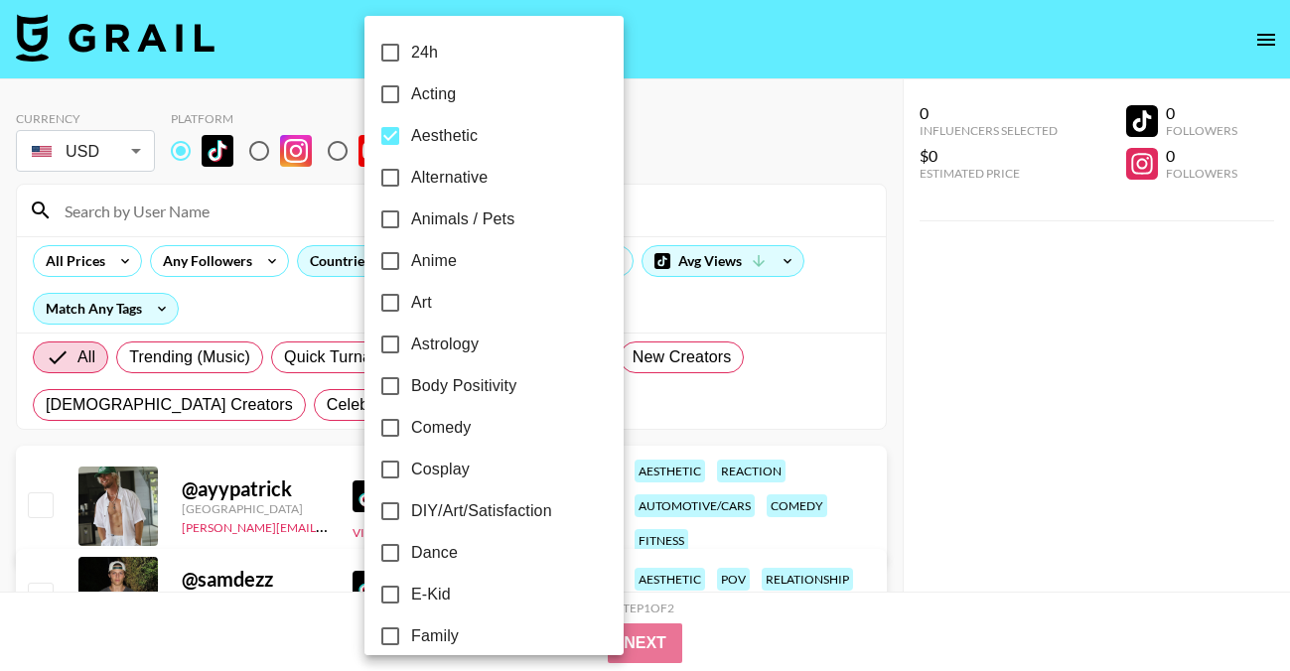
click at [763, 183] on div at bounding box center [645, 335] width 1290 height 671
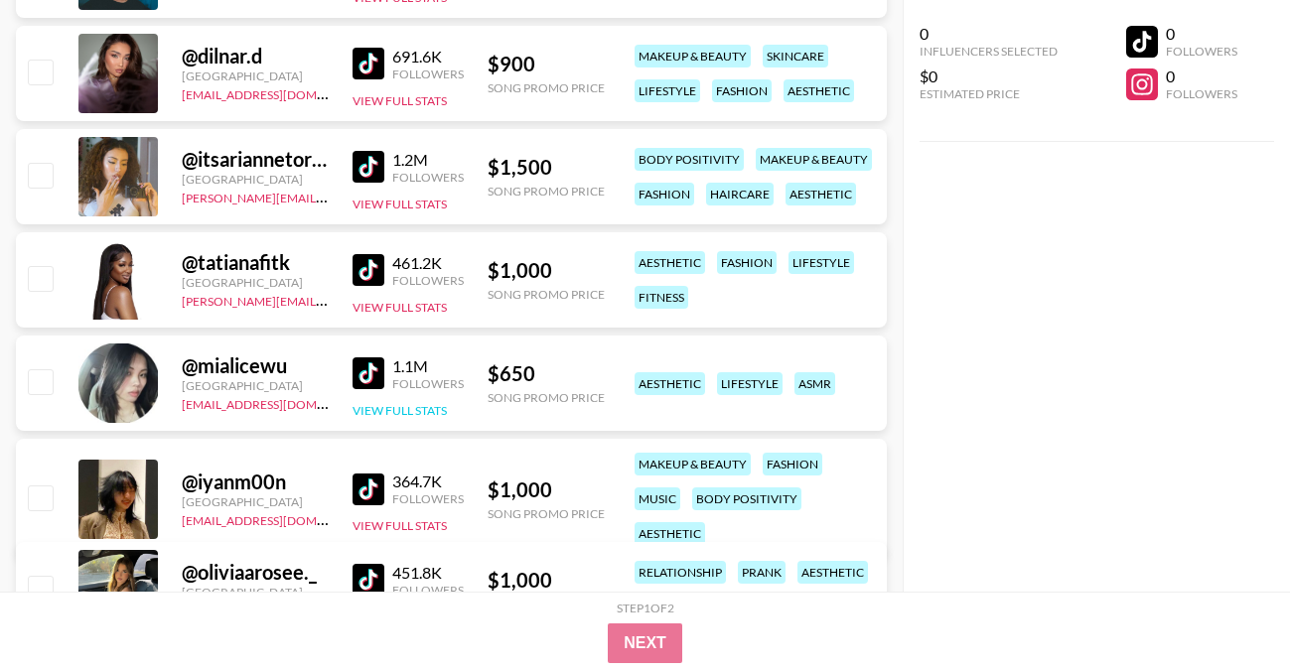
scroll to position [1400, 0]
click at [375, 373] on img at bounding box center [368, 372] width 32 height 32
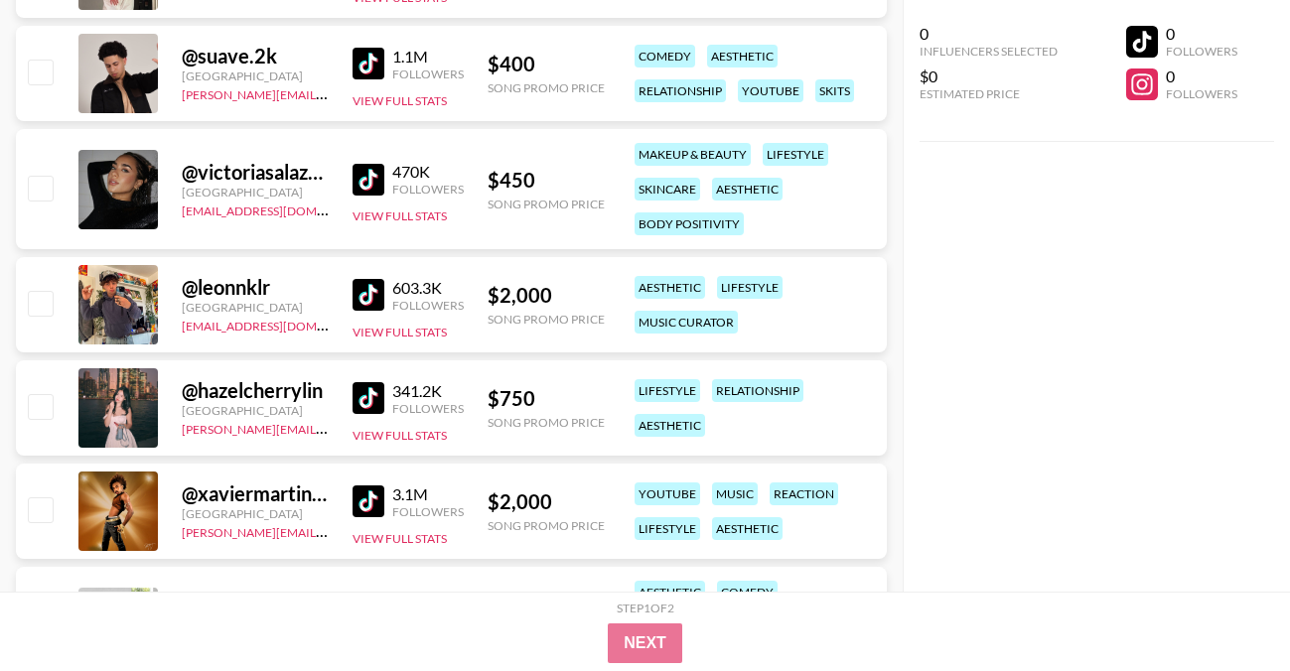
scroll to position [7047, 0]
click at [374, 396] on img at bounding box center [368, 397] width 32 height 32
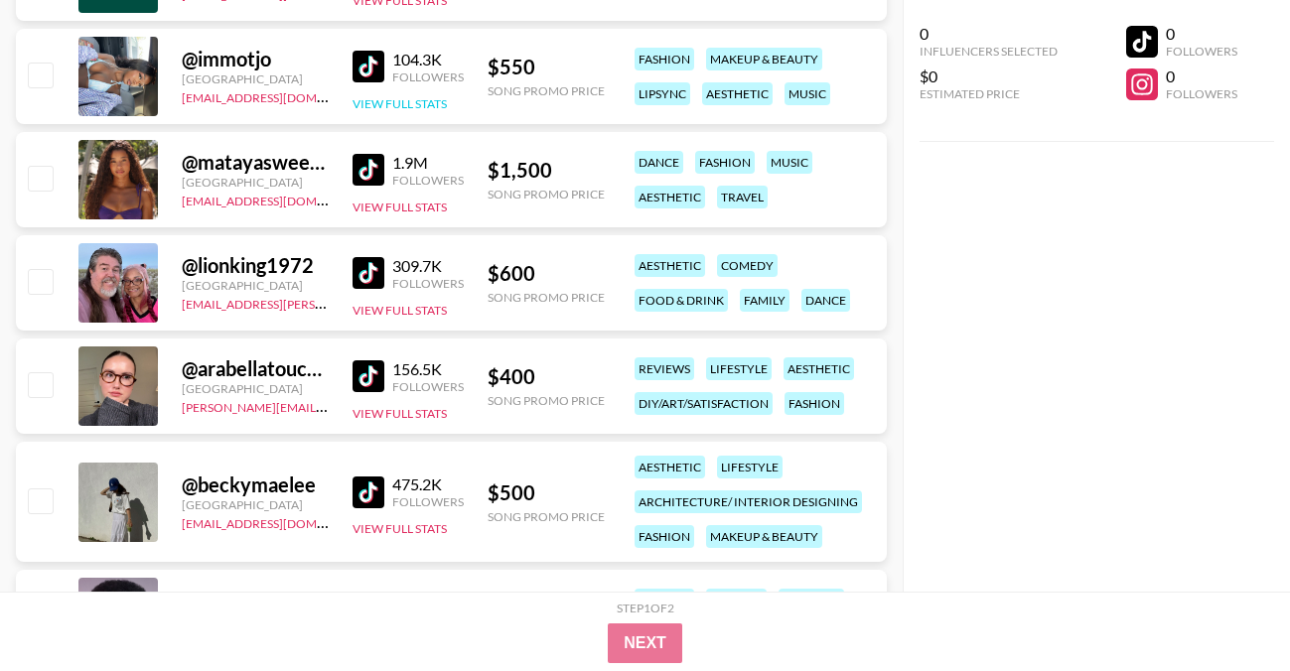
scroll to position [8515, 0]
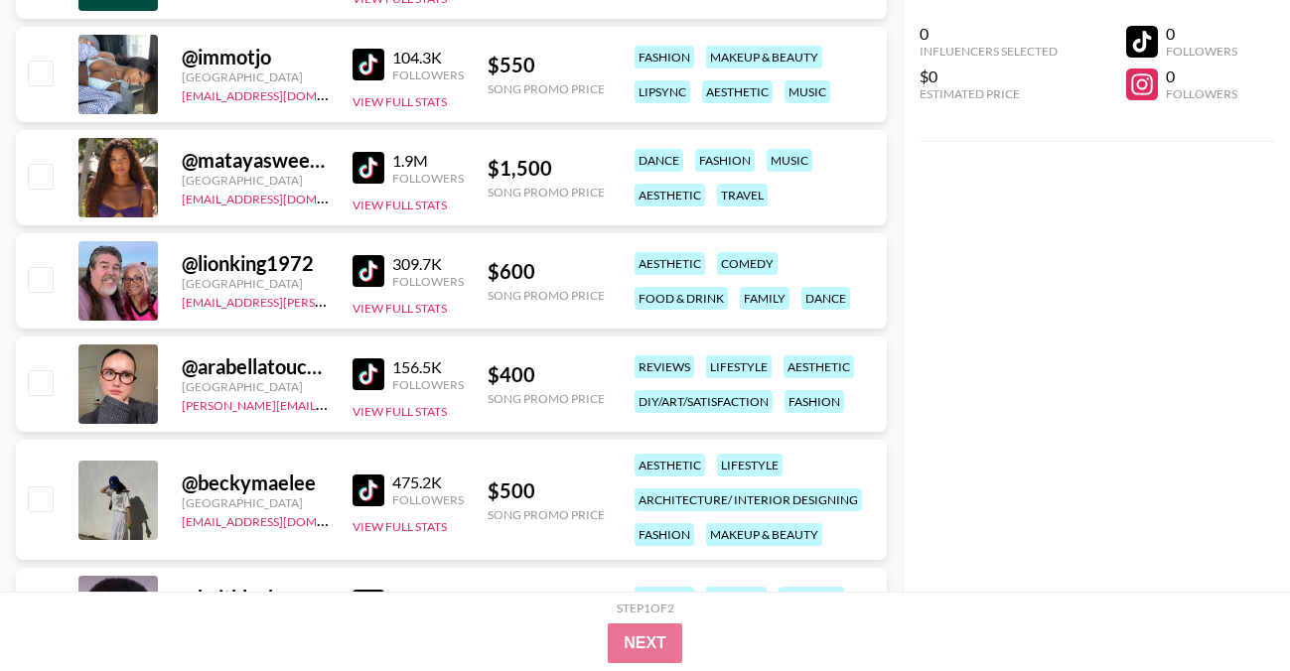
click at [368, 366] on img at bounding box center [368, 374] width 32 height 32
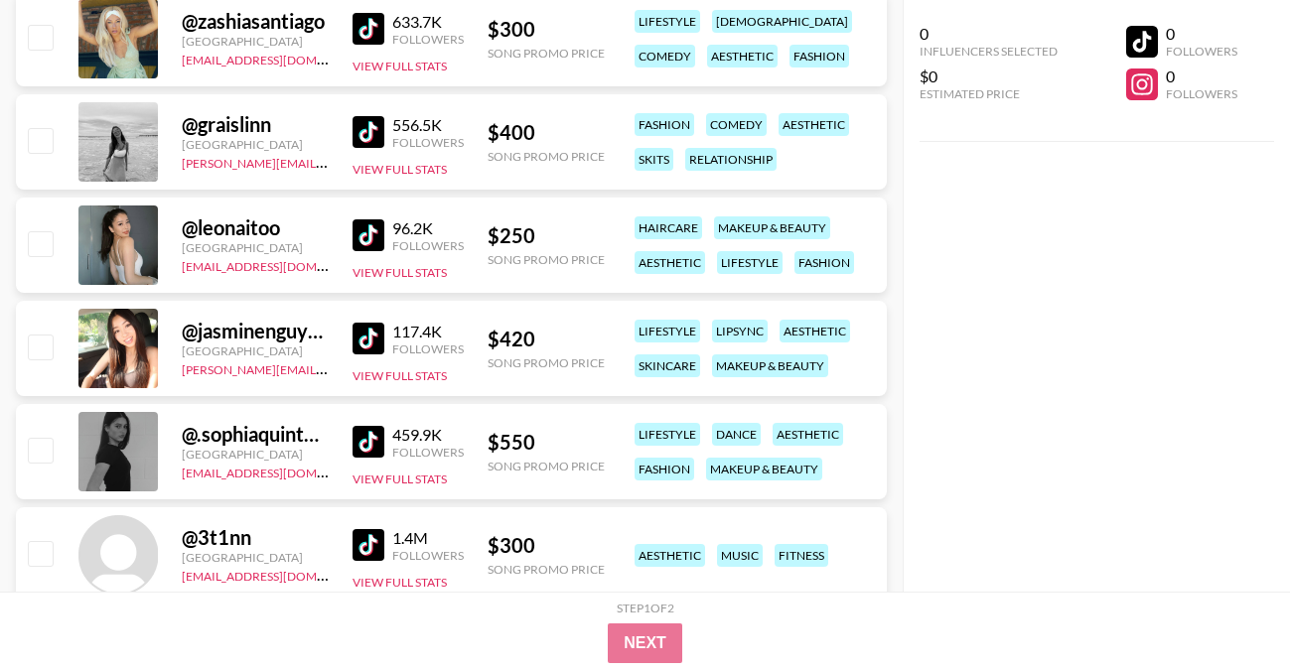
scroll to position [9304, 0]
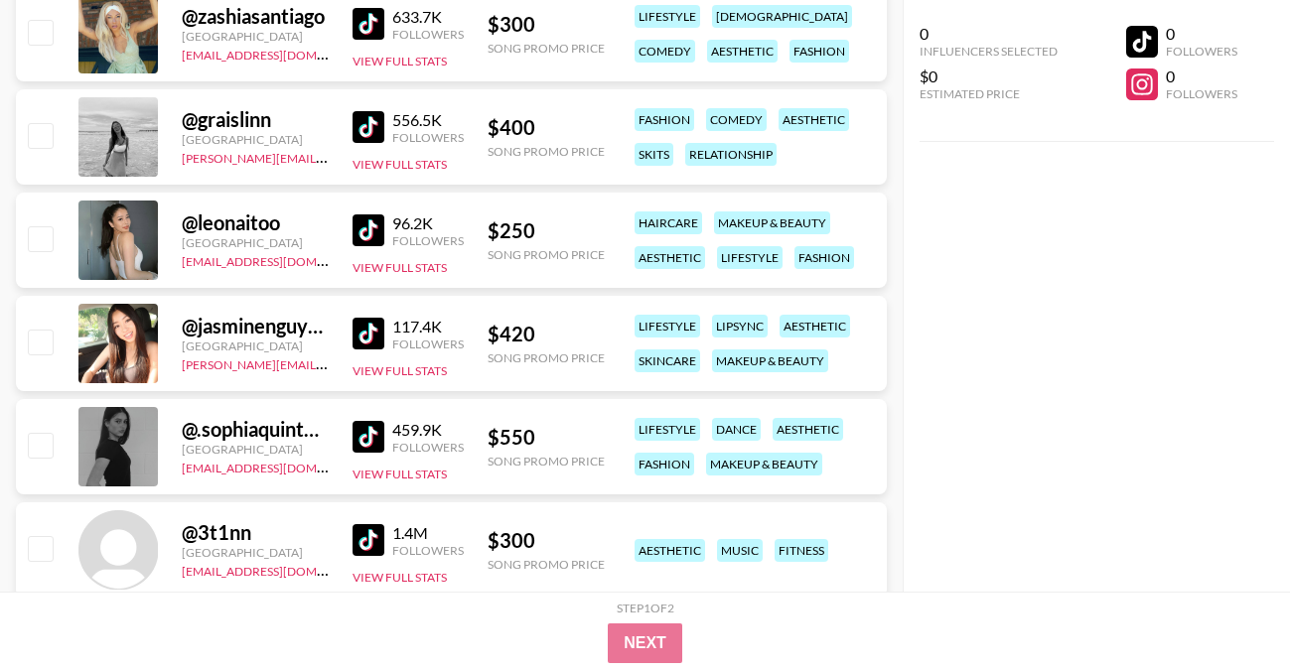
click at [369, 220] on img at bounding box center [368, 230] width 32 height 32
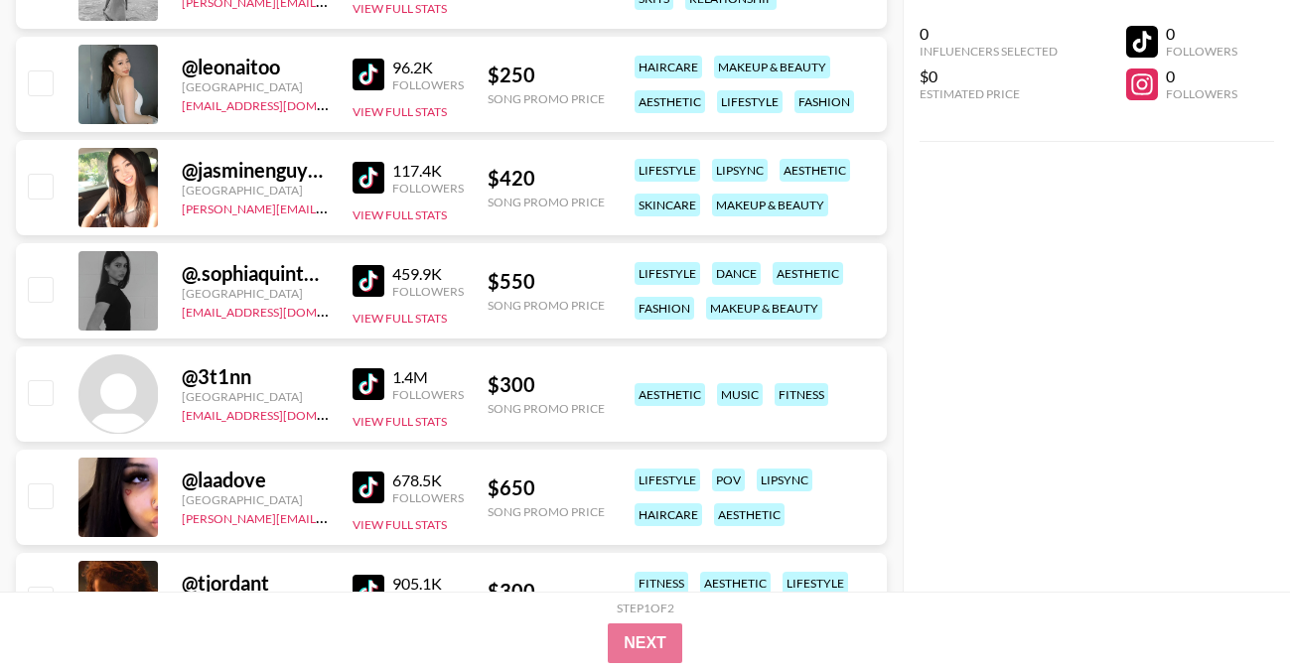
scroll to position [9469, 0]
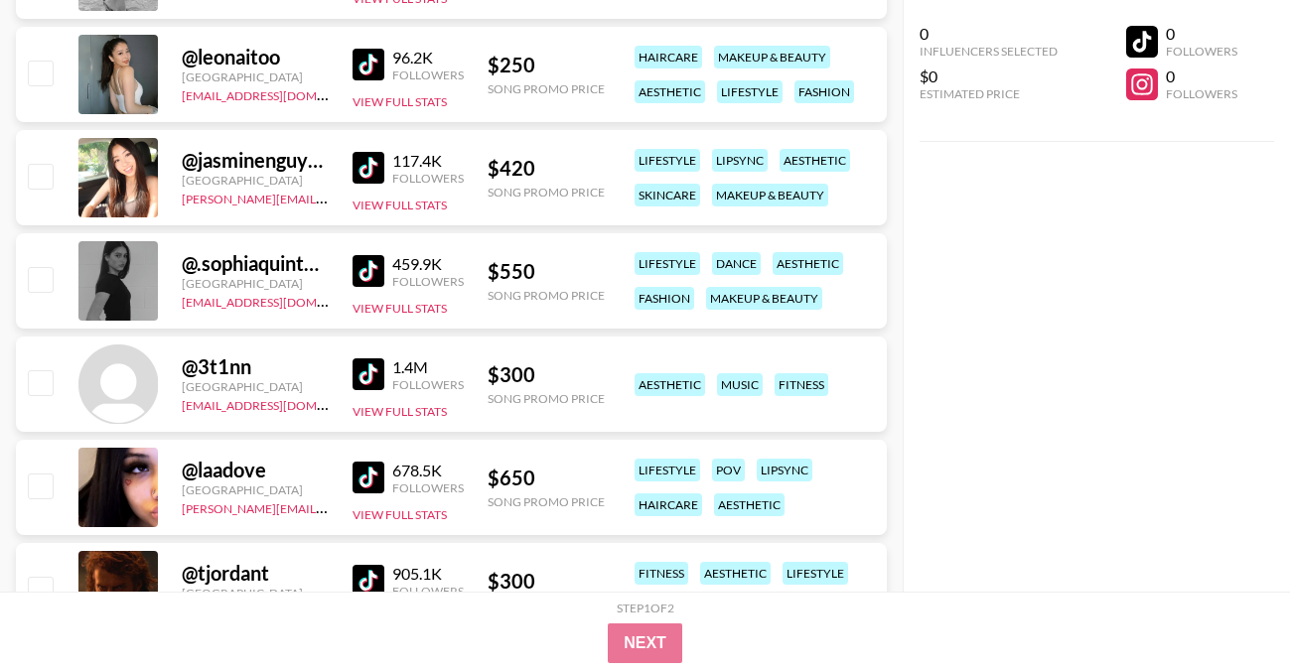
click at [375, 267] on img at bounding box center [368, 271] width 32 height 32
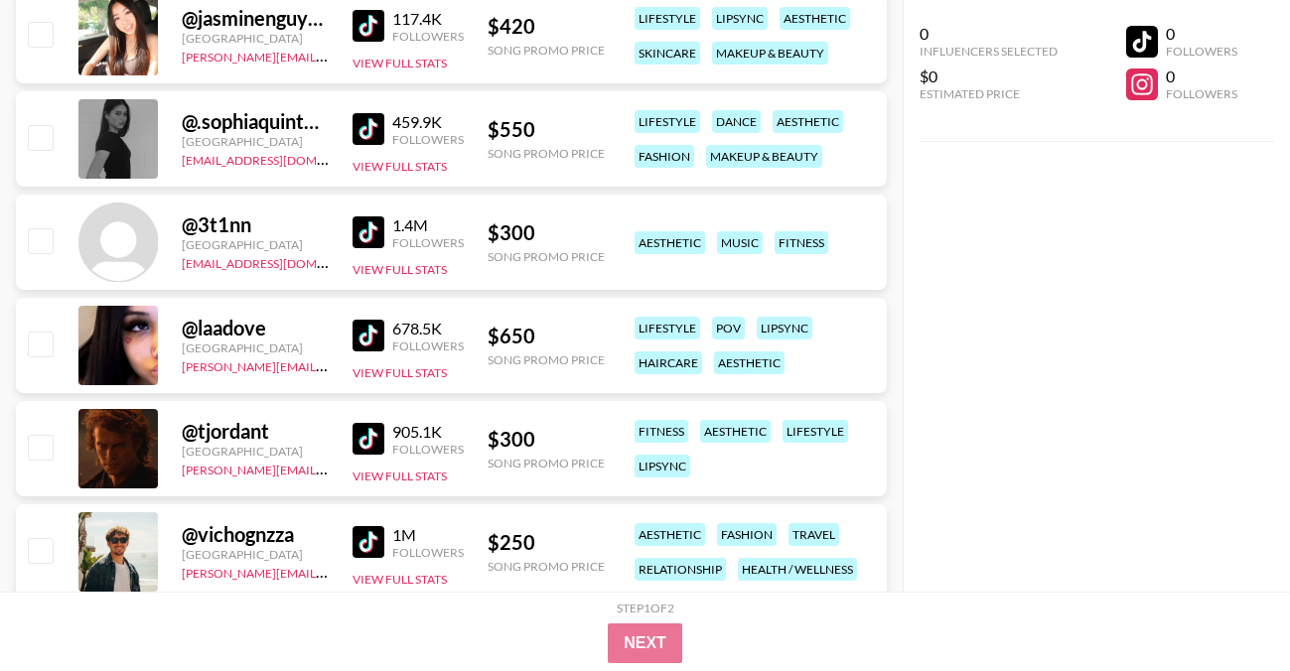
scroll to position [9621, 0]
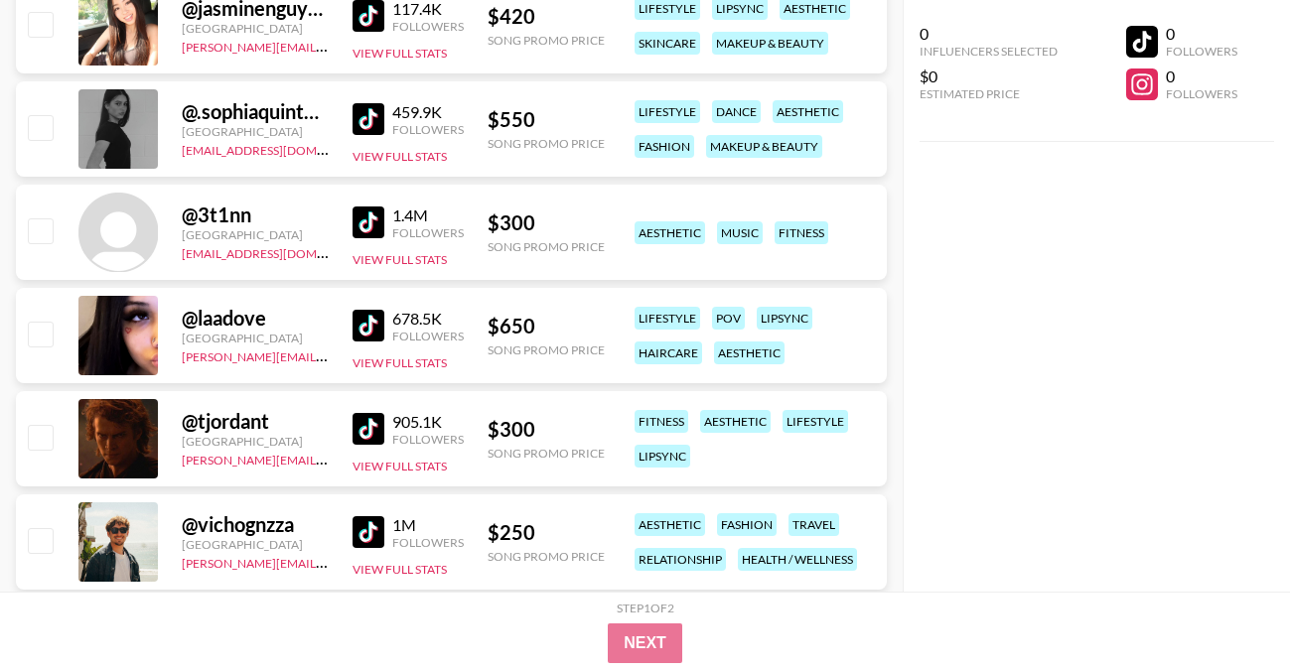
click at [370, 320] on img at bounding box center [368, 326] width 32 height 32
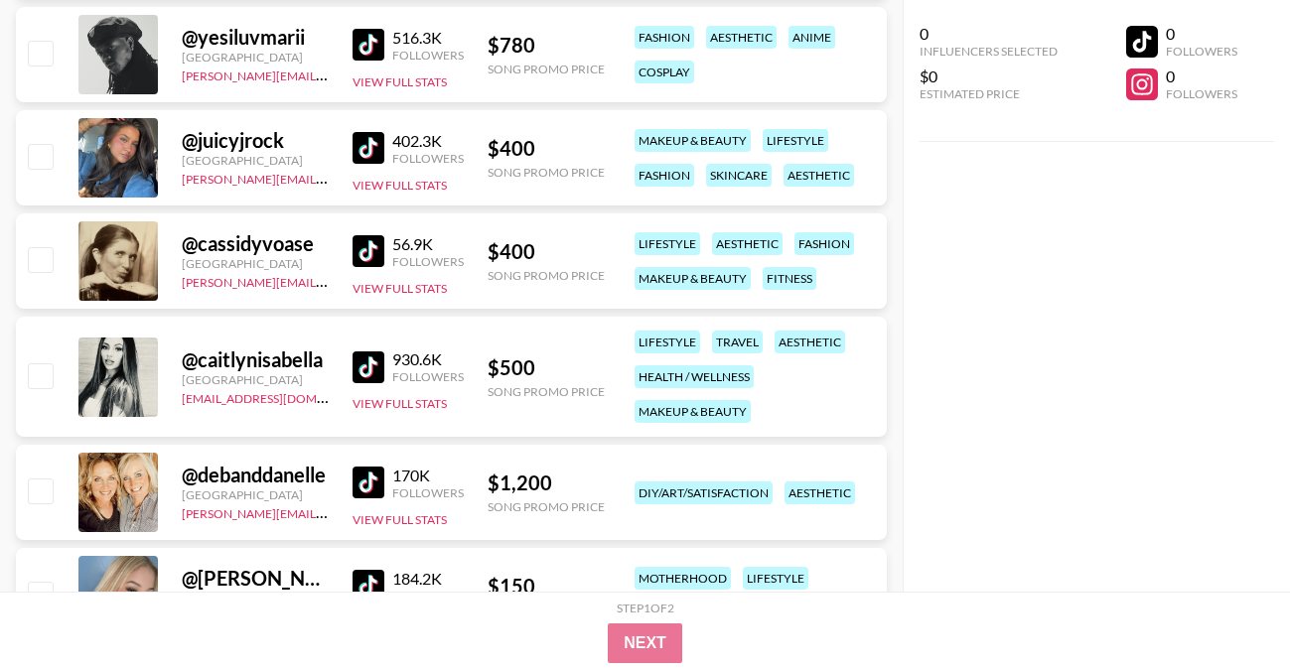
scroll to position [17518, 0]
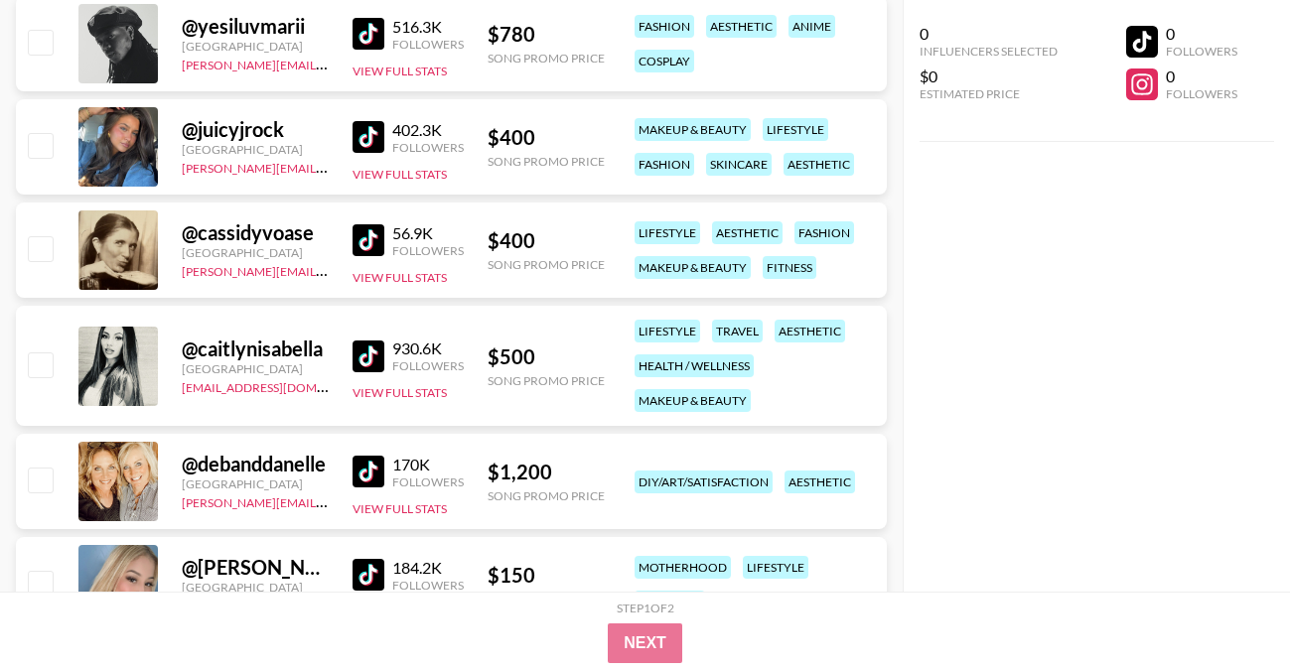
click at [371, 353] on img at bounding box center [368, 357] width 32 height 32
click at [372, 134] on img at bounding box center [368, 137] width 32 height 32
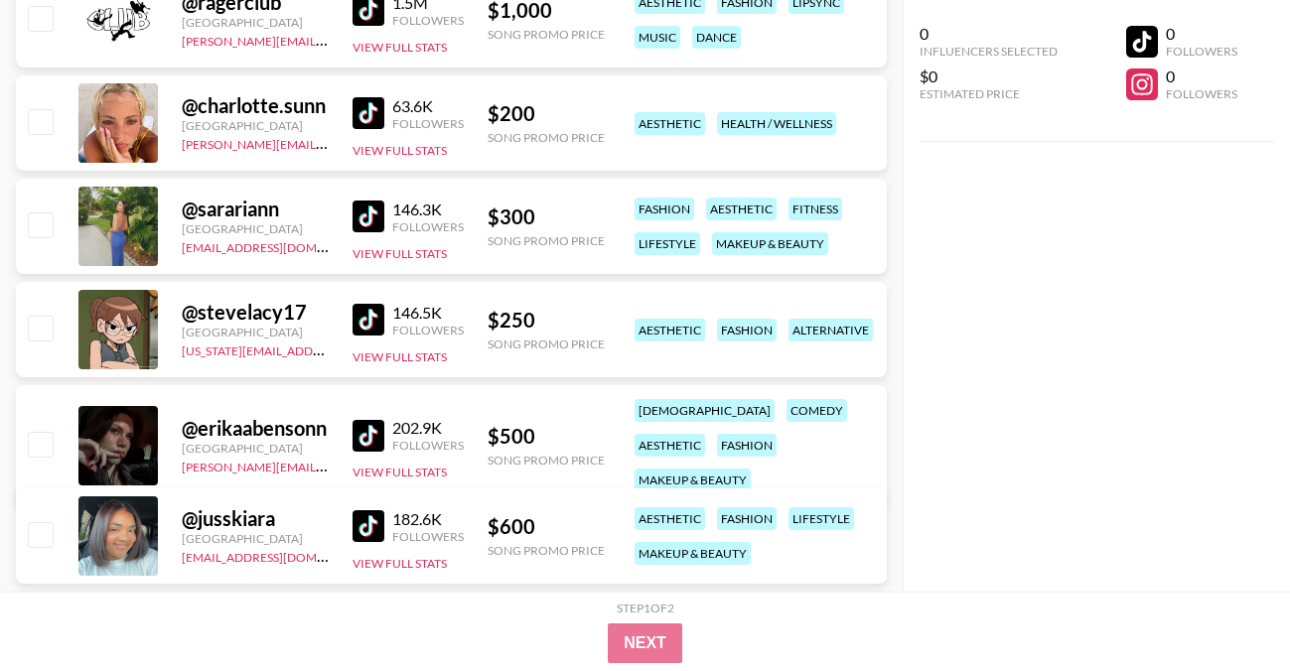
scroll to position [19720, 0]
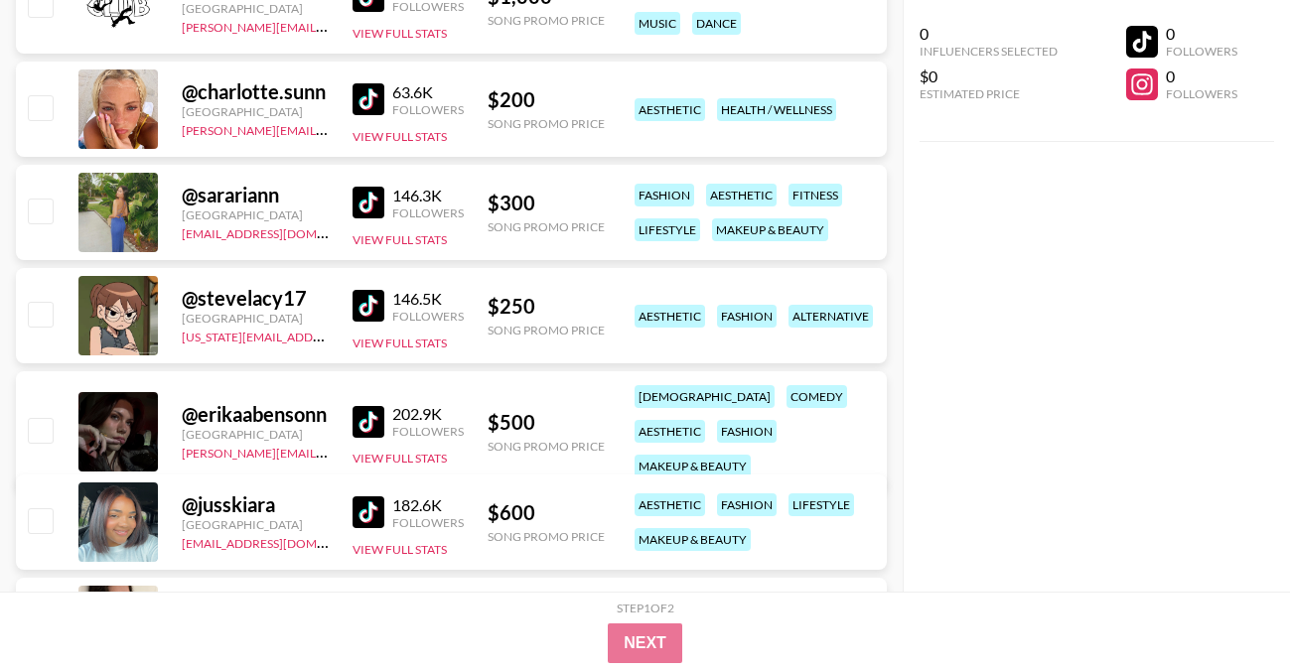
click at [367, 300] on img at bounding box center [368, 306] width 32 height 32
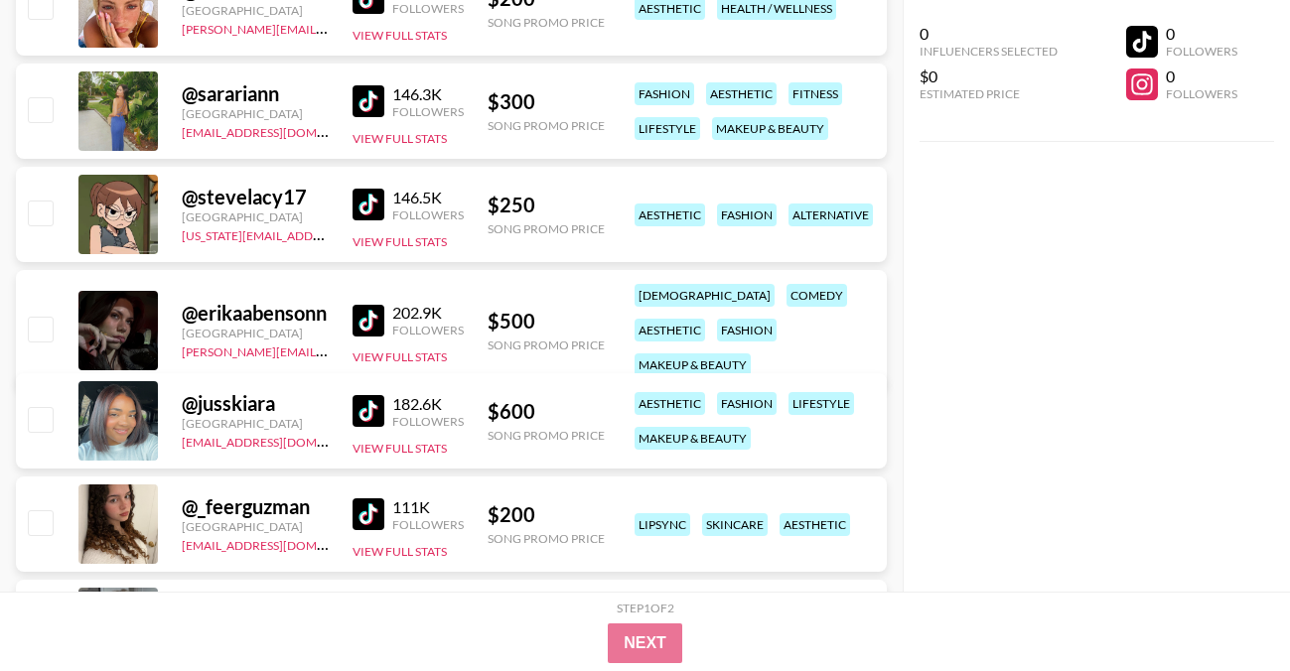
scroll to position [19824, 0]
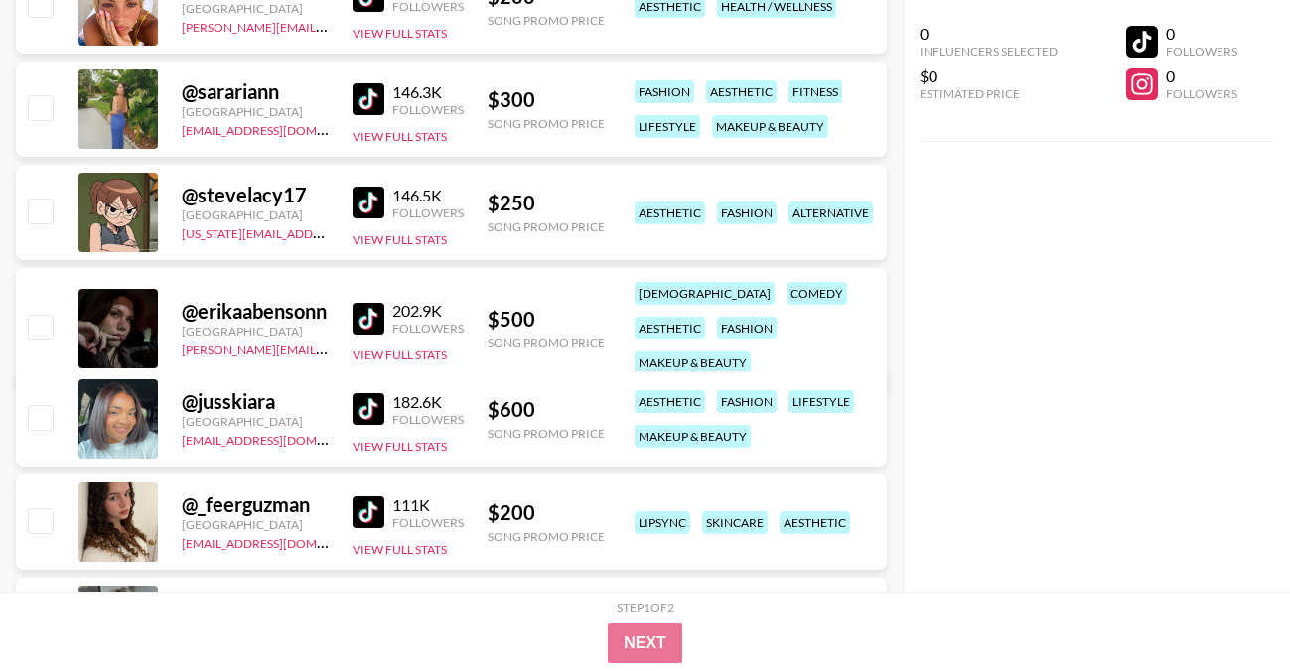
click at [364, 310] on img at bounding box center [368, 319] width 32 height 32
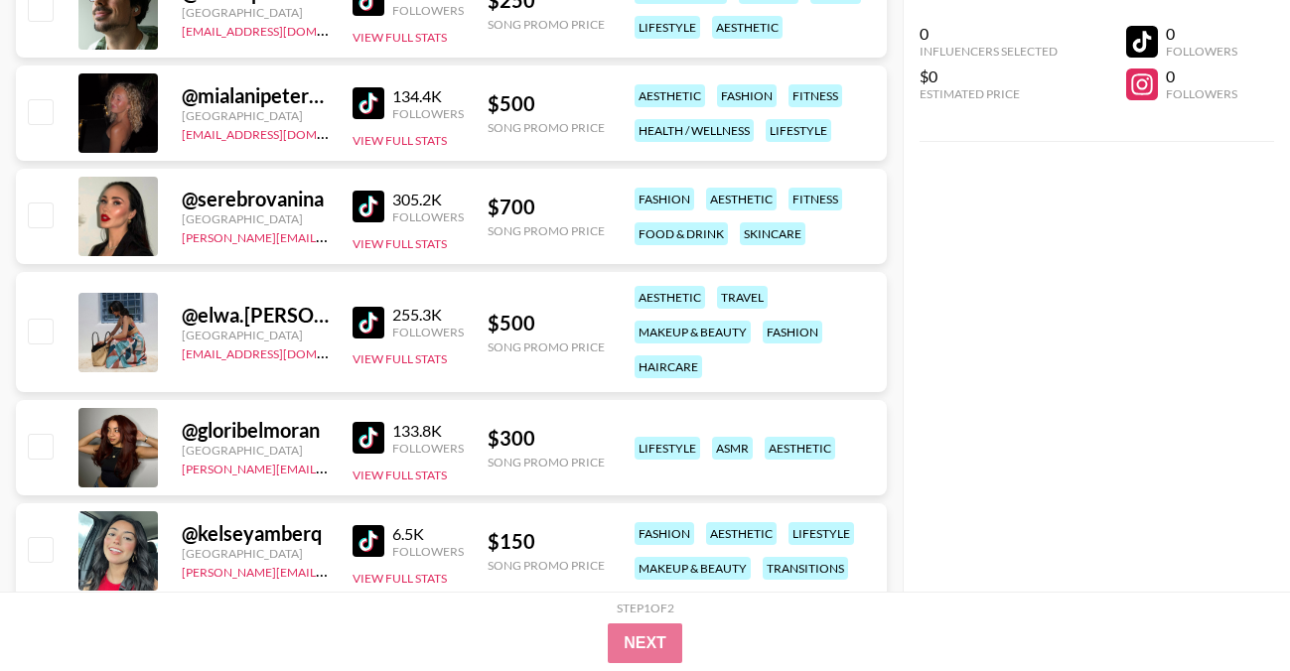
scroll to position [22402, 0]
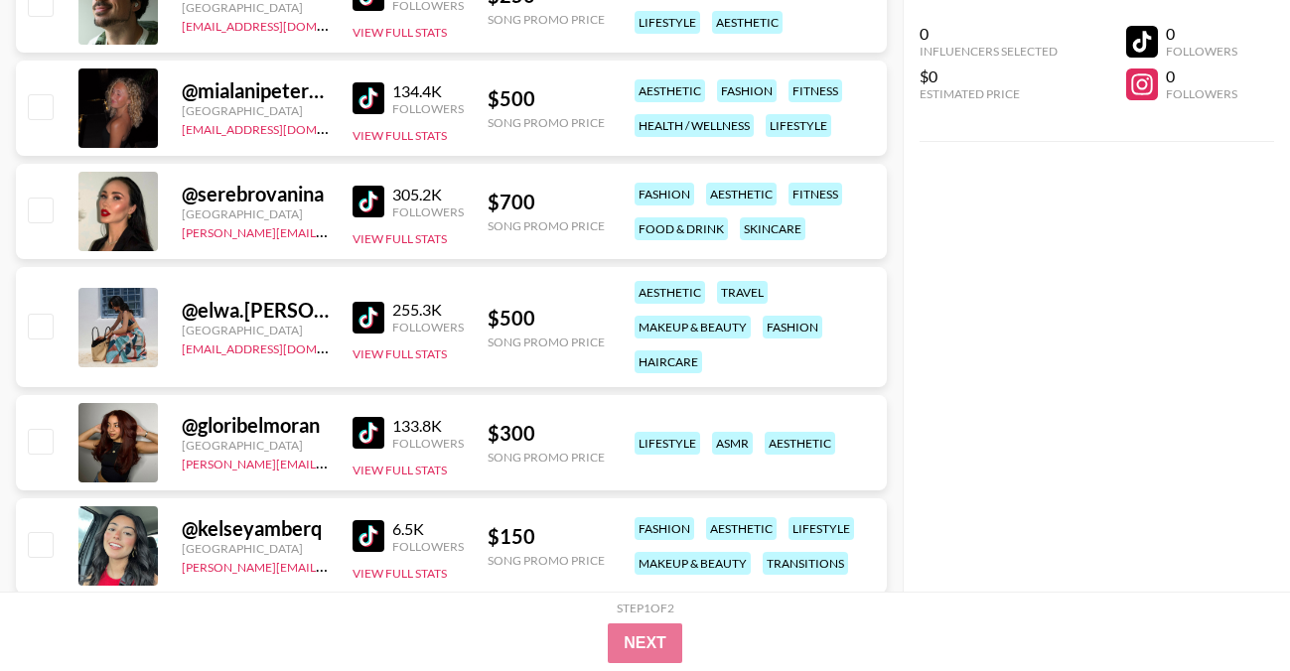
click at [366, 426] on img at bounding box center [368, 433] width 32 height 32
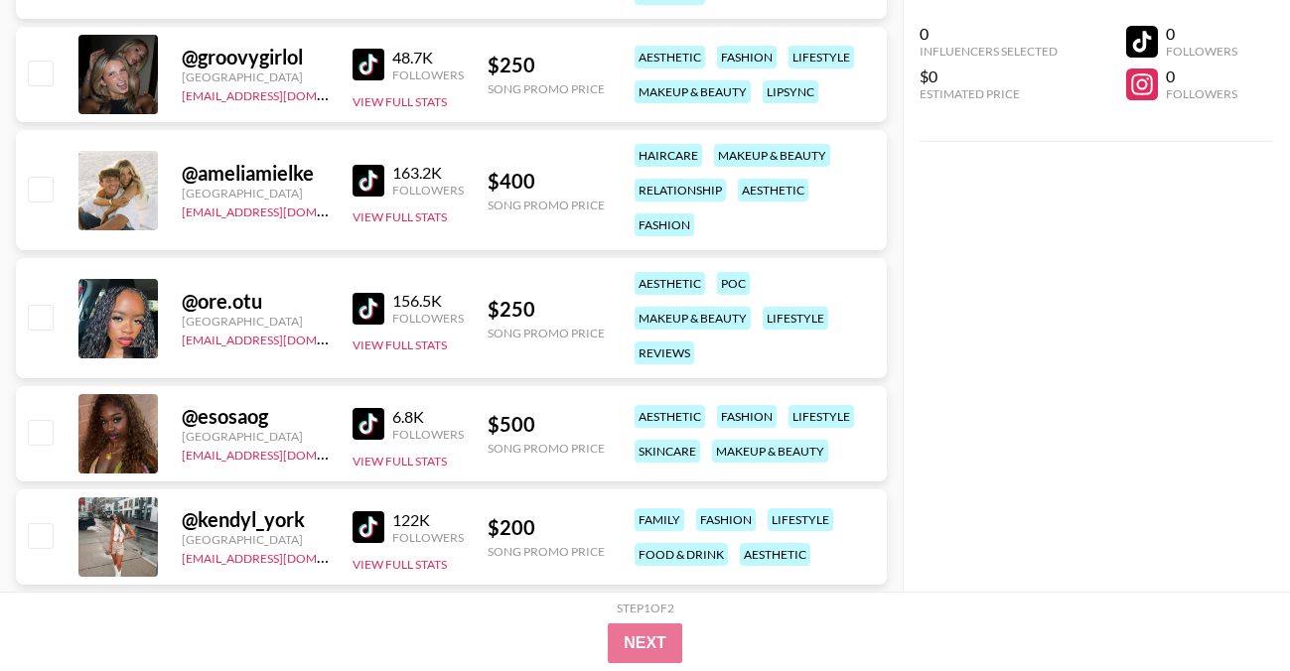
scroll to position [25058, 0]
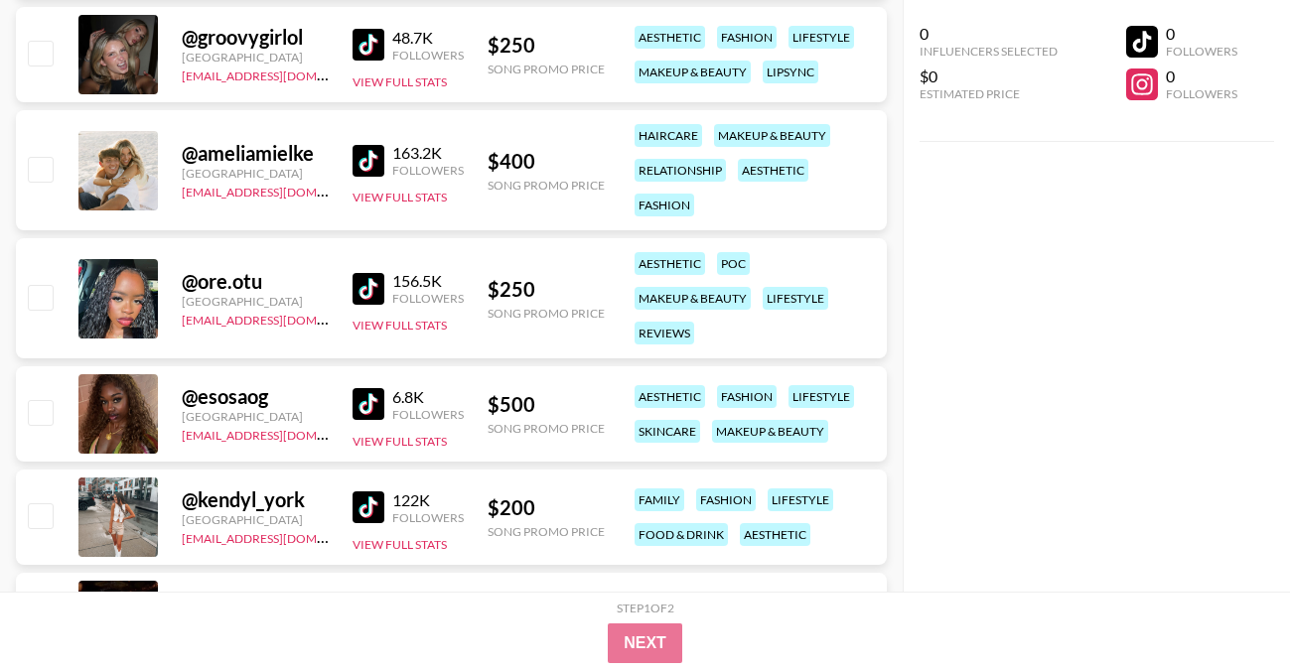
click at [378, 292] on img at bounding box center [368, 289] width 32 height 32
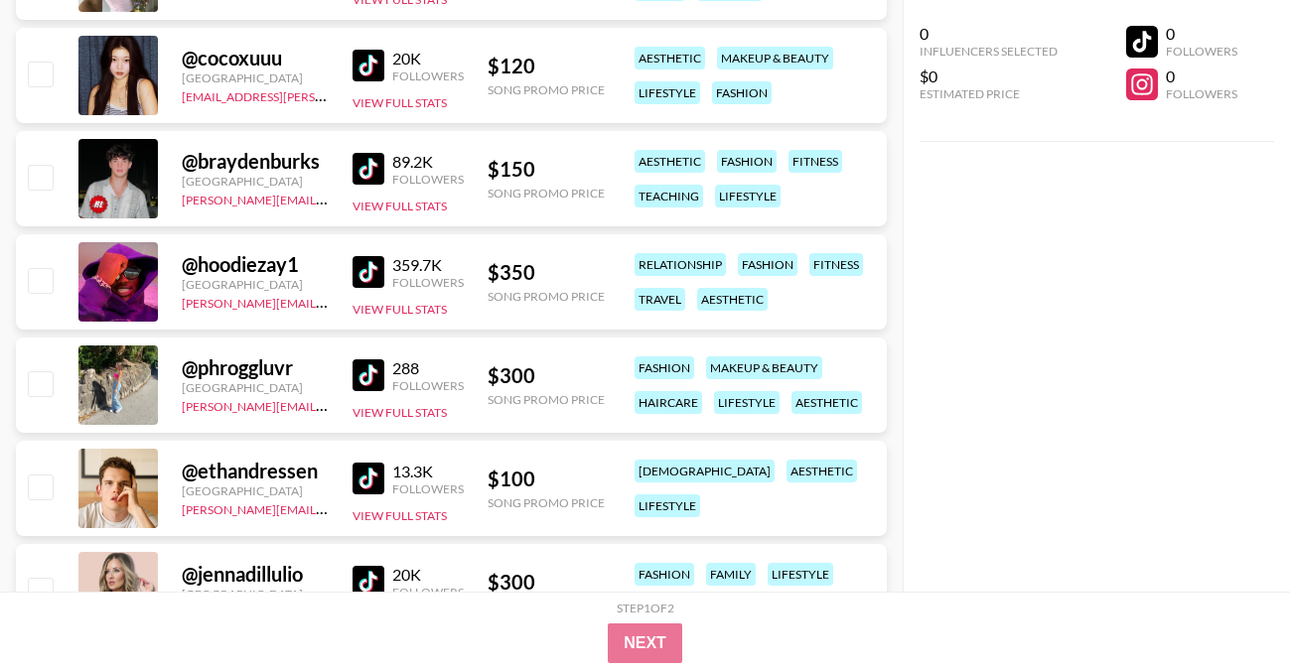
scroll to position [26737, 0]
